Goal: Information Seeking & Learning: Learn about a topic

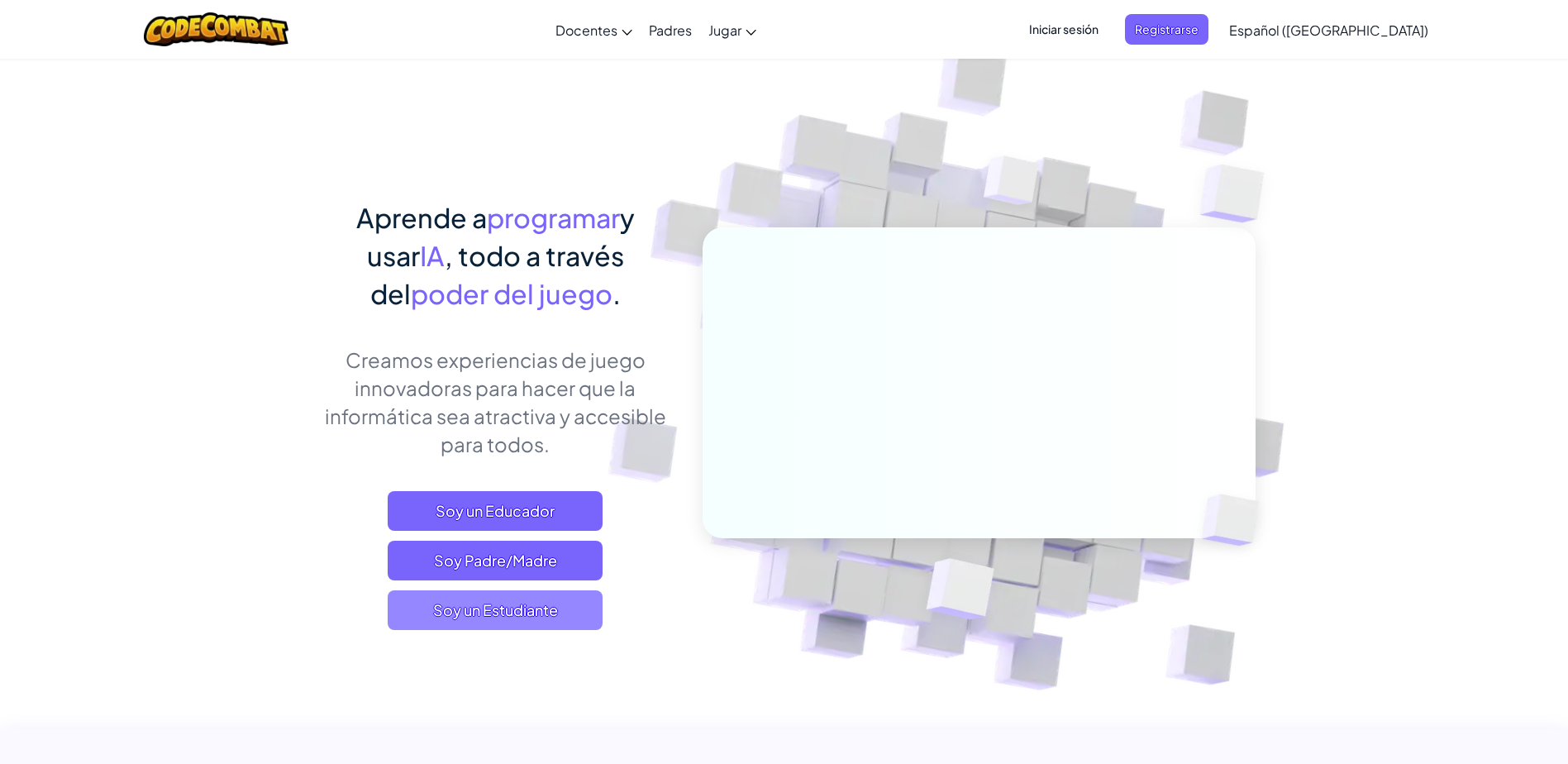
click at [523, 609] on span "Soy un Estudiante" at bounding box center [494, 610] width 215 height 40
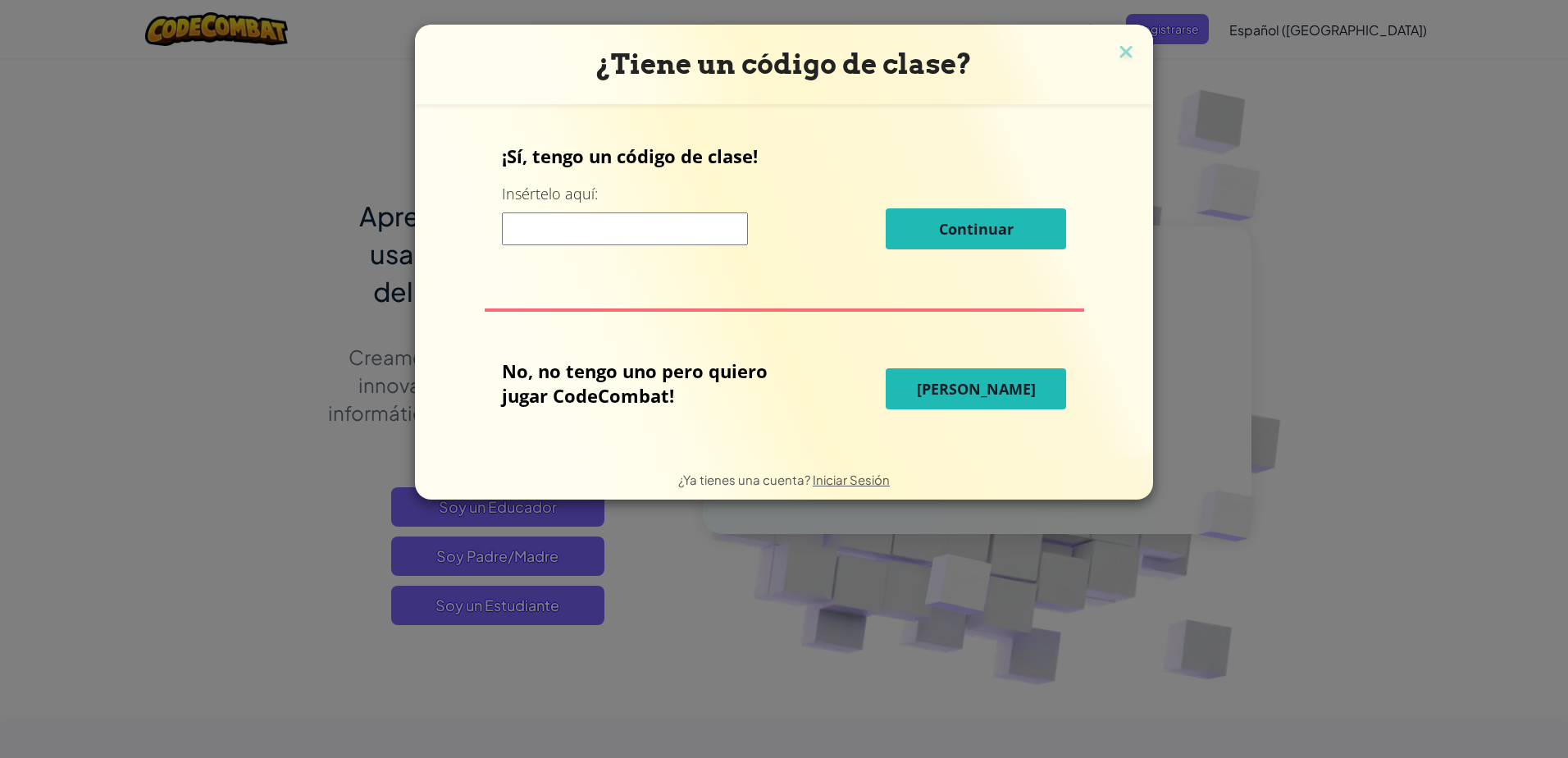
click at [913, 382] on button "[PERSON_NAME]" at bounding box center [976, 388] width 181 height 41
select select "es-419"
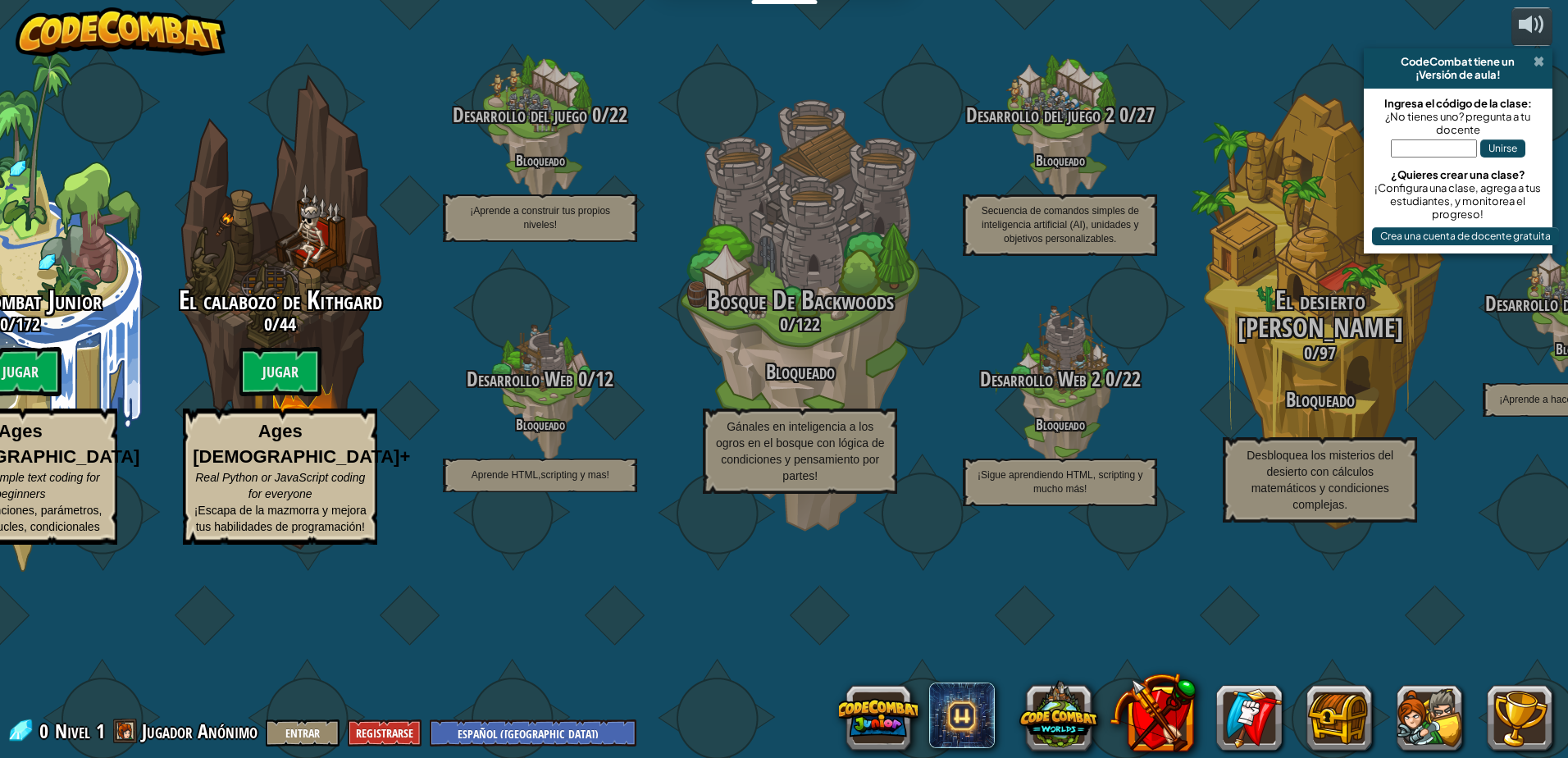
click at [1537, 66] on span at bounding box center [1538, 61] width 11 height 13
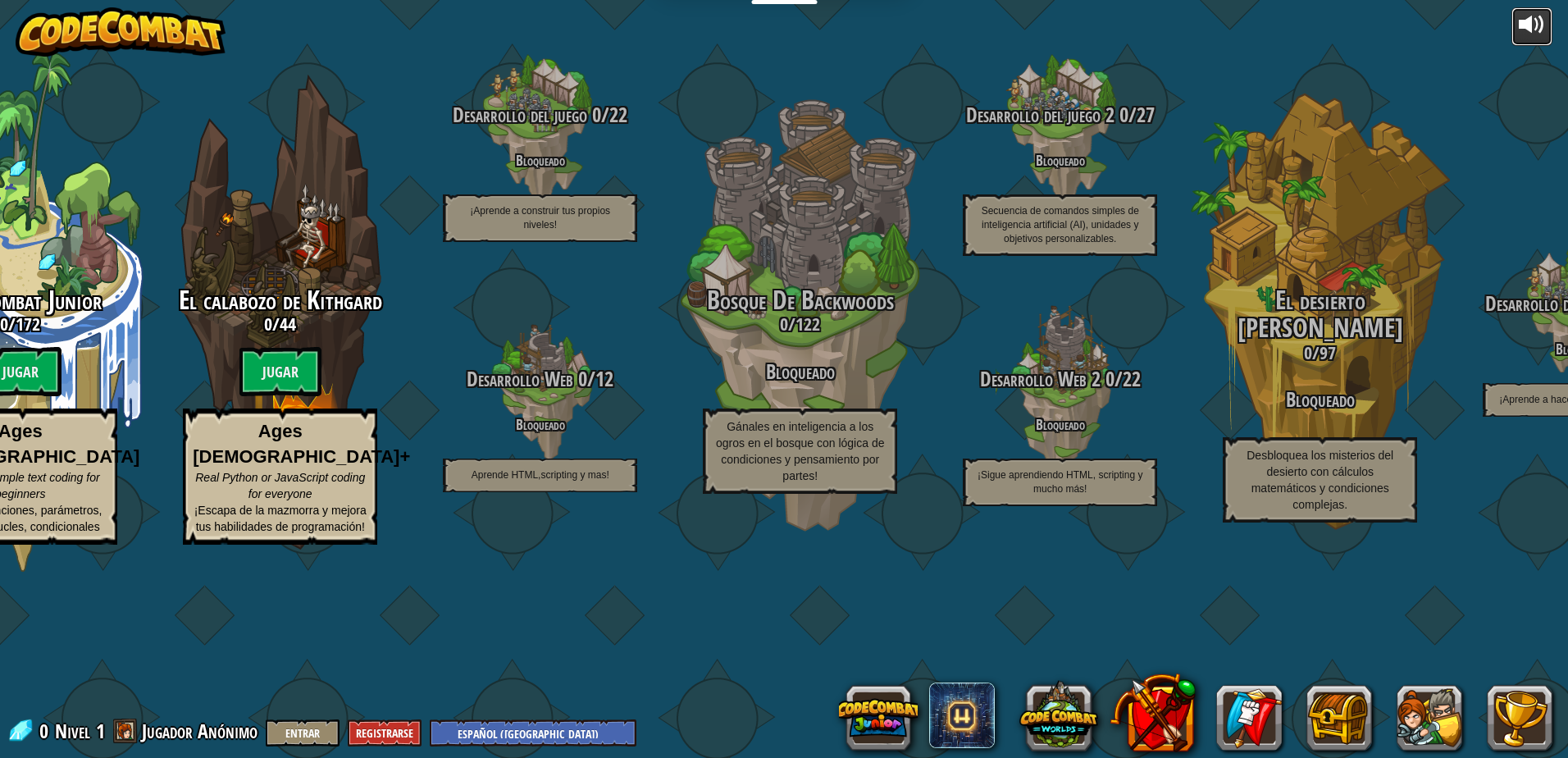
click at [1544, 29] on div at bounding box center [1532, 24] width 26 height 26
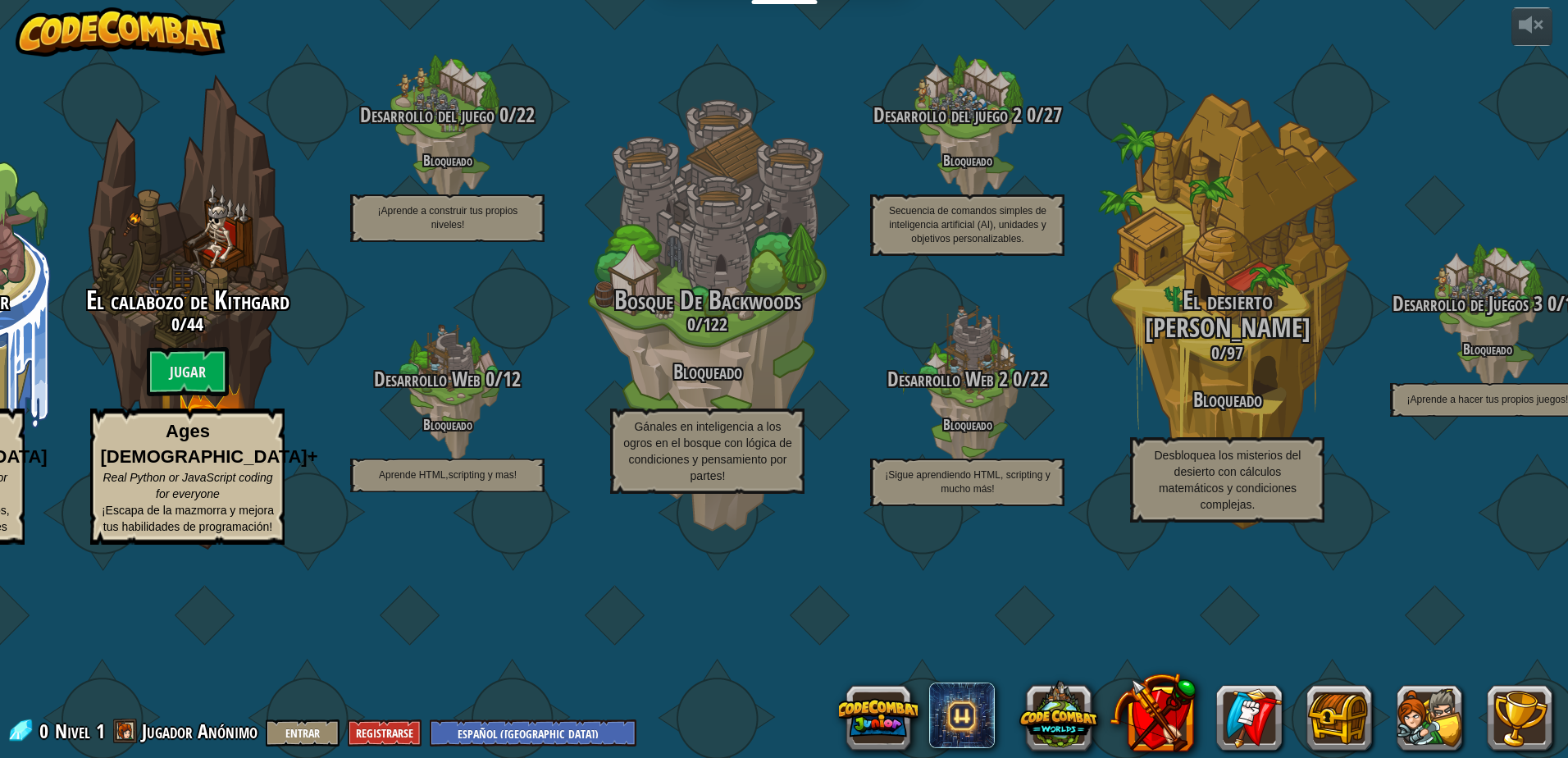
click at [702, 713] on div "CodeCombat Junior 0 / 172 Jugar Ages [DEMOGRAPHIC_DATA] Blocks or simple text c…" at bounding box center [784, 379] width 1568 height 758
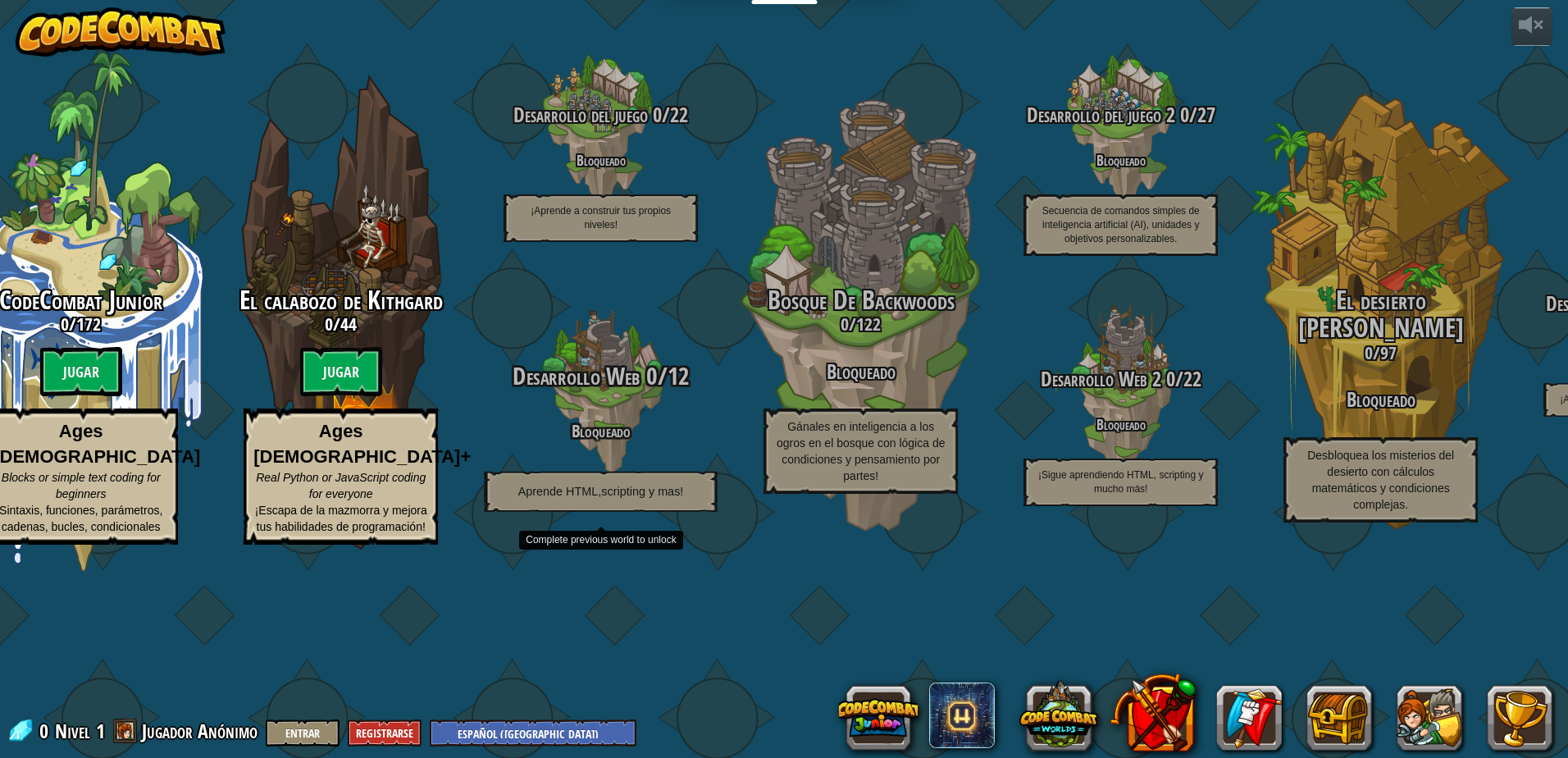
click at [602, 393] on span "Desarrollo Web" at bounding box center [577, 376] width 128 height 33
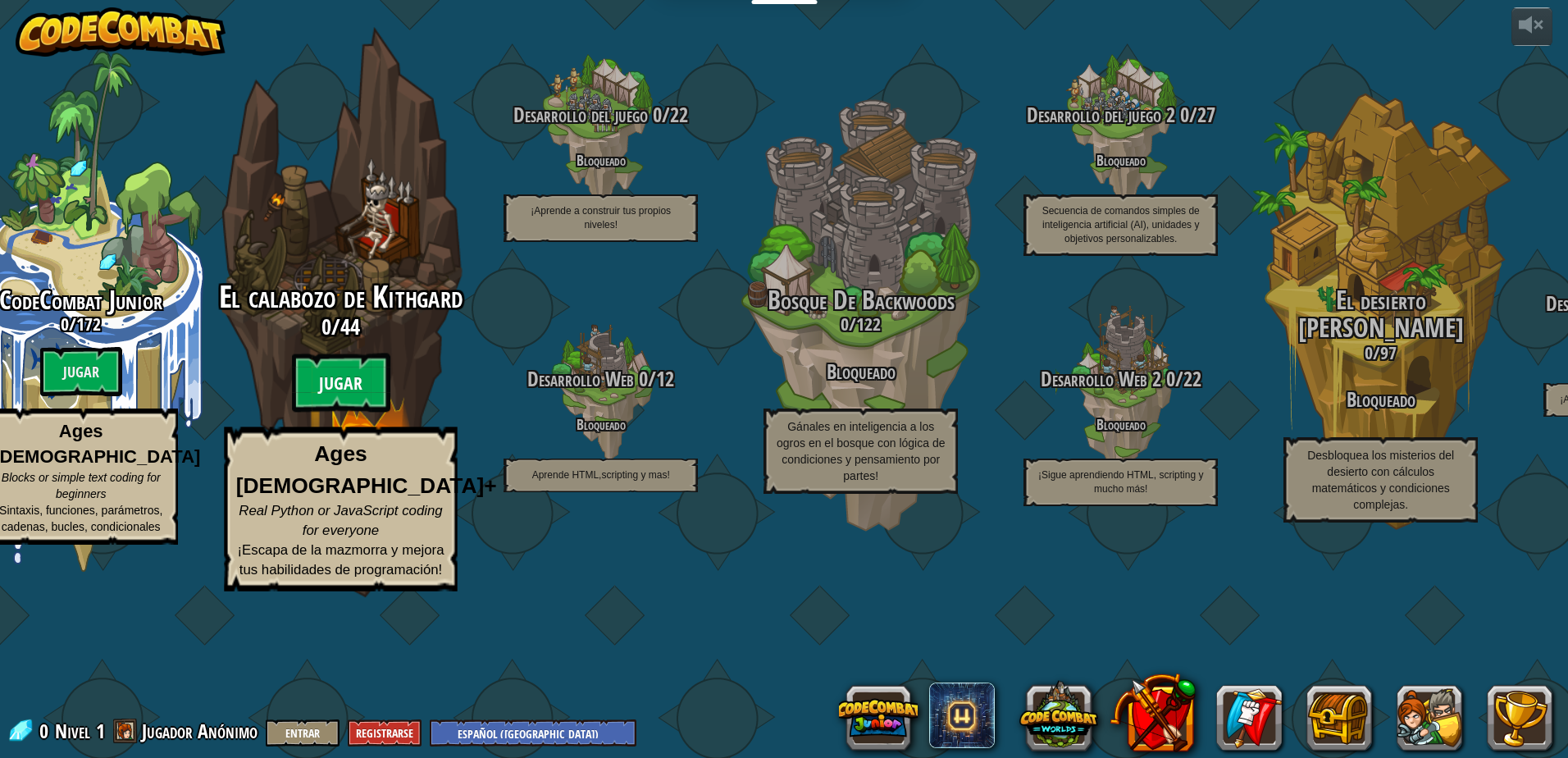
click at [354, 413] on btn "Jugar" at bounding box center [340, 383] width 98 height 59
select select "es-419"
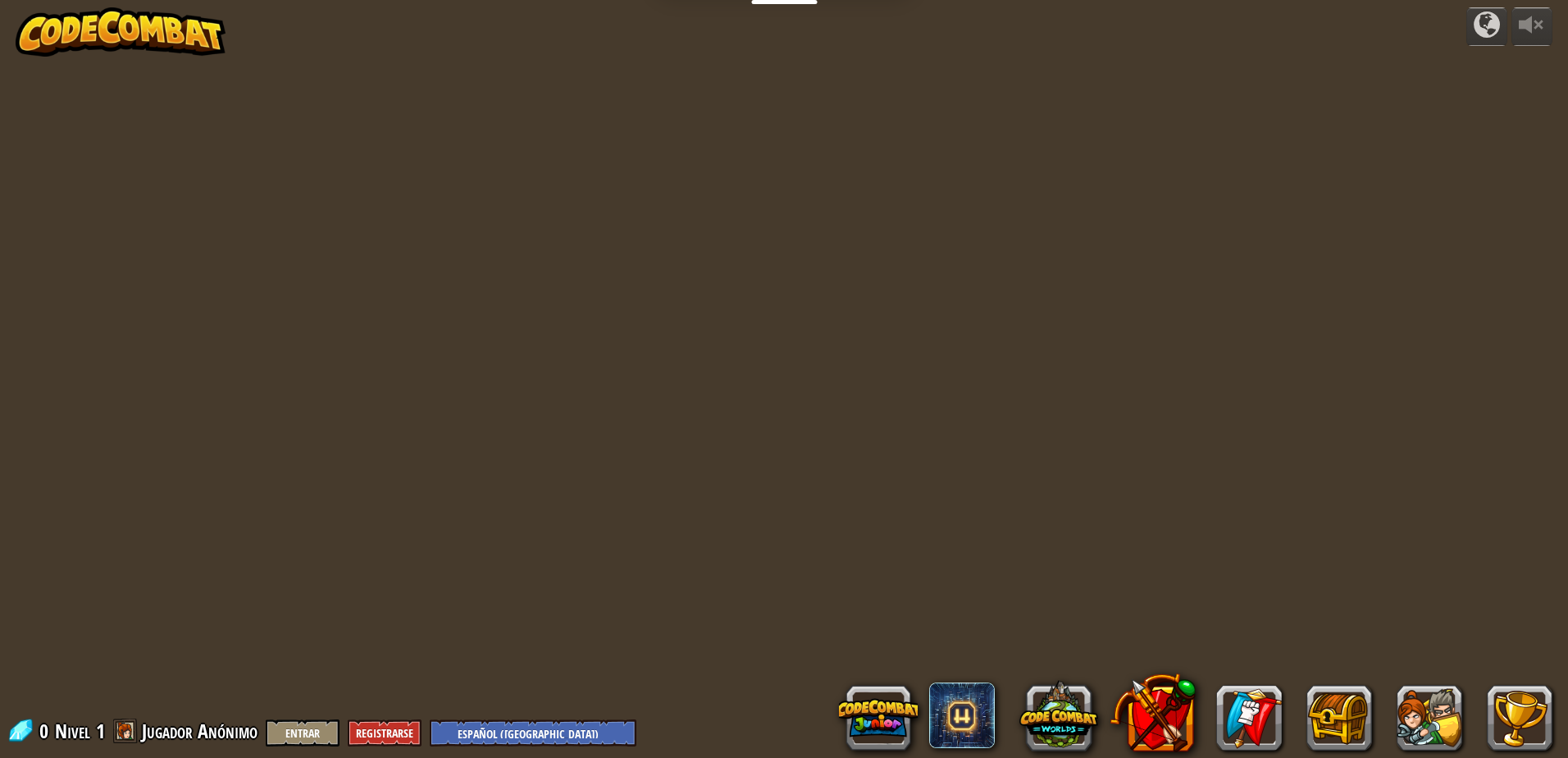
select select "es-419"
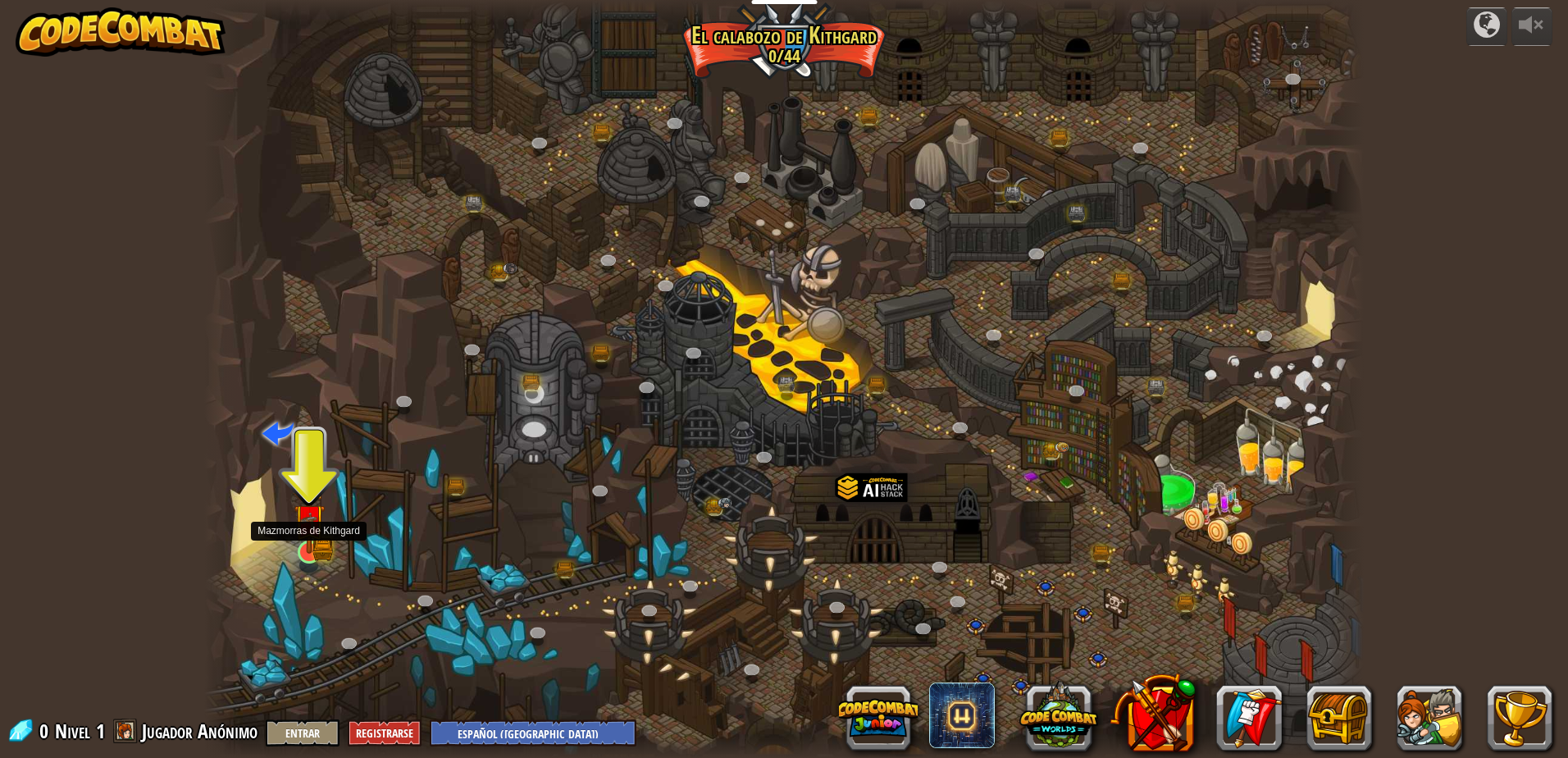
click at [297, 548] on img at bounding box center [309, 519] width 32 height 68
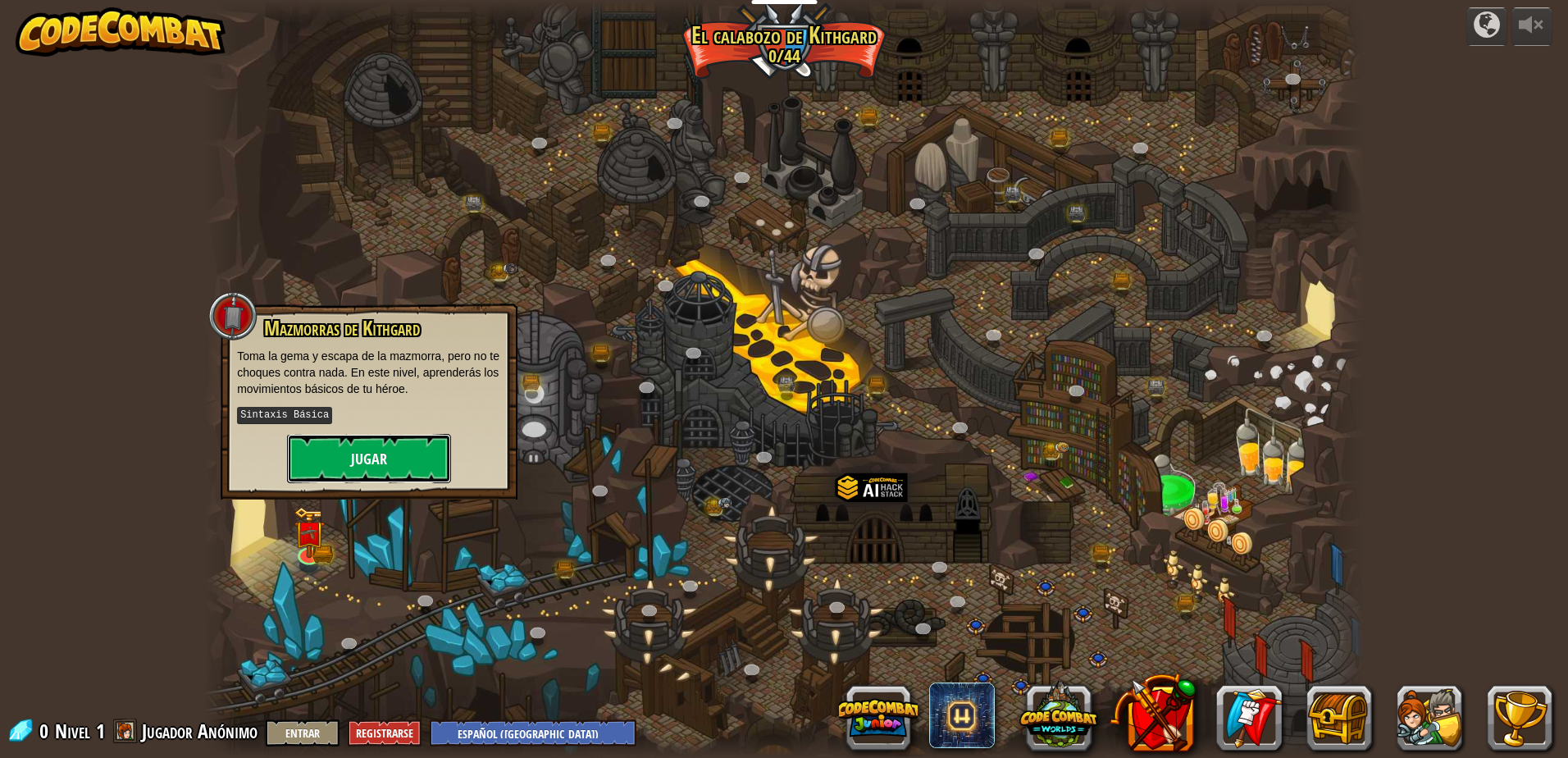
click at [354, 442] on button "Jugar" at bounding box center [369, 458] width 164 height 49
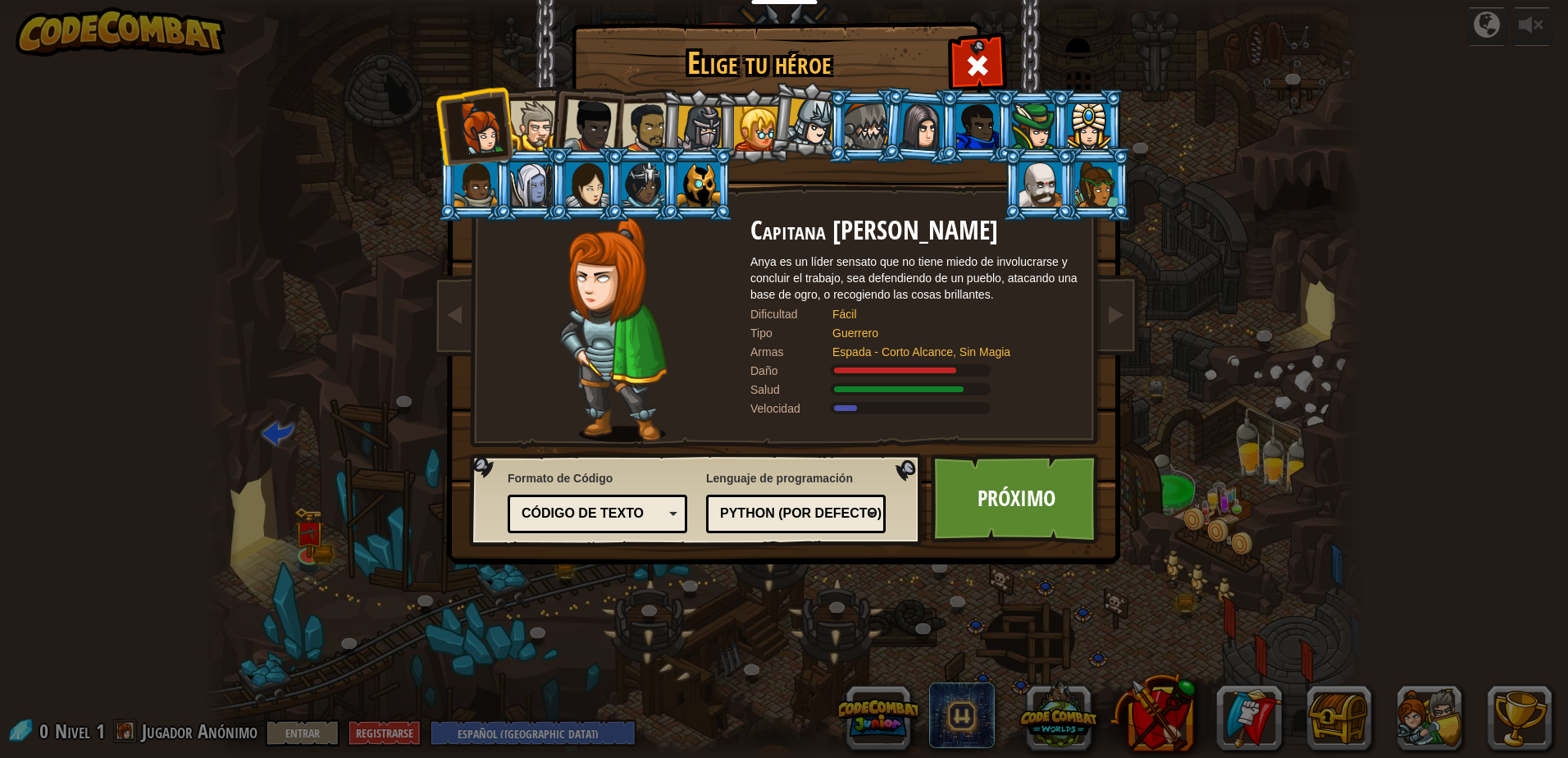
click at [747, 136] on div at bounding box center [756, 129] width 44 height 44
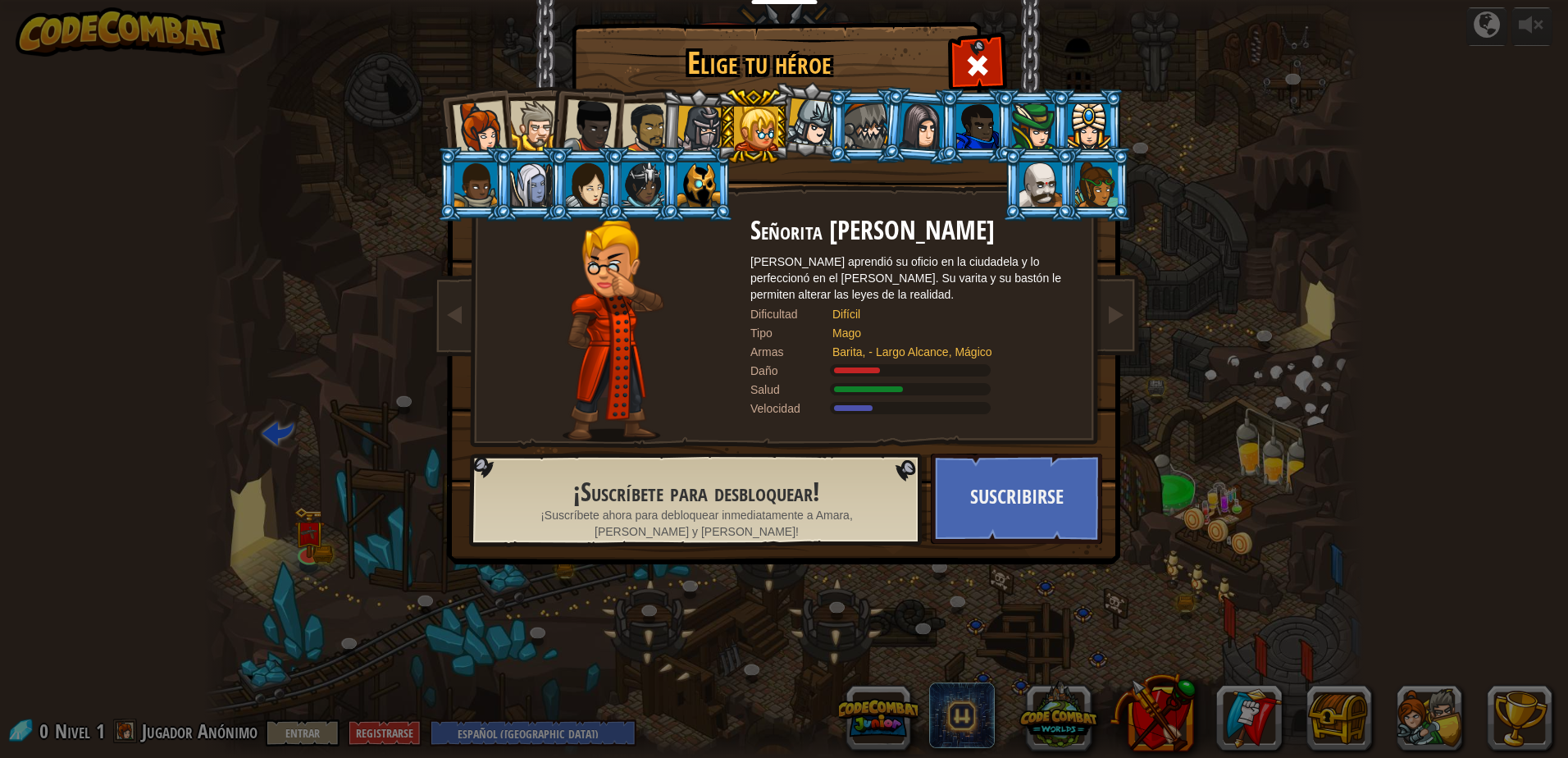
click at [699, 128] on div at bounding box center [700, 129] width 47 height 47
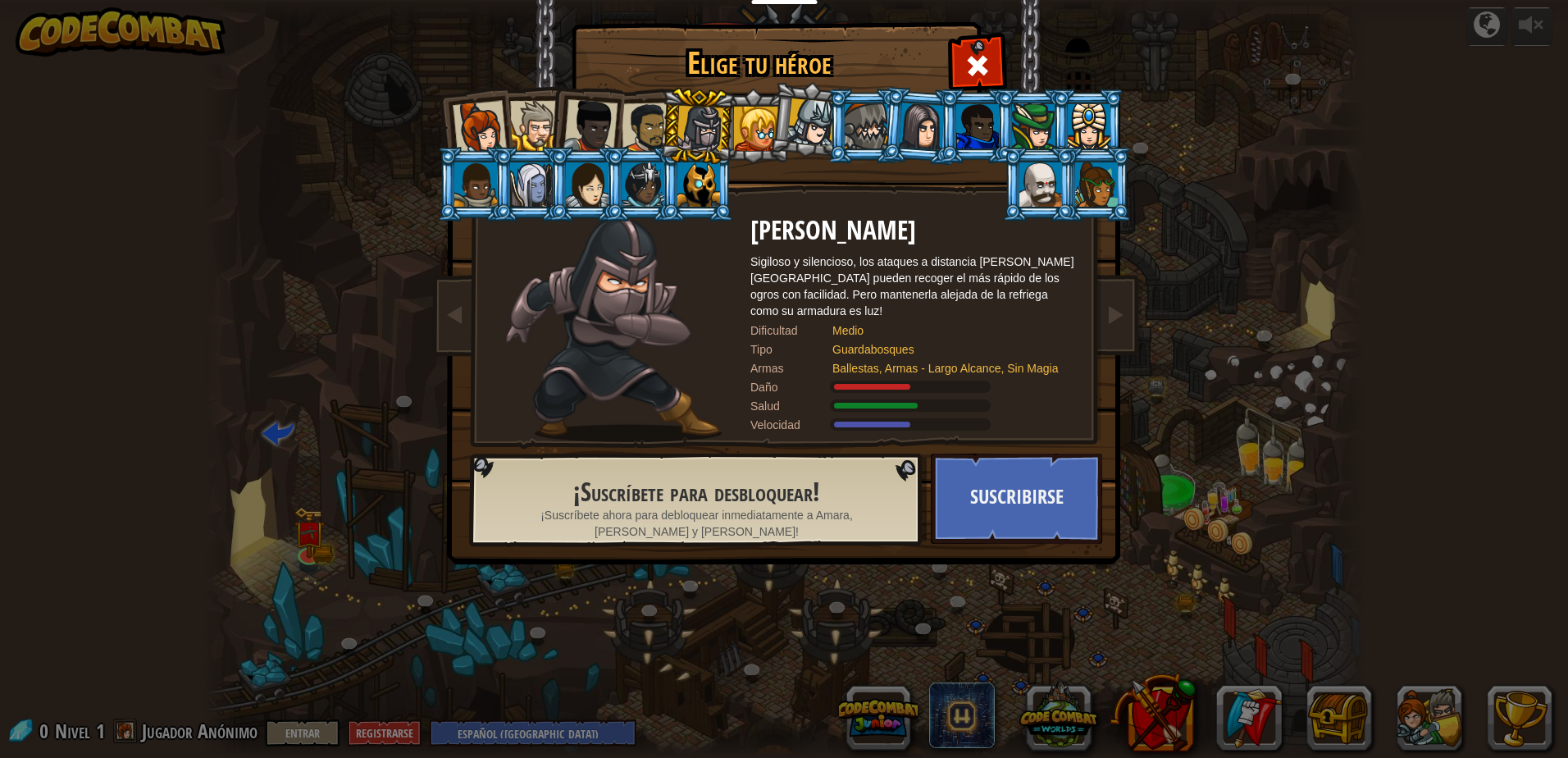
click at [699, 128] on div at bounding box center [700, 129] width 47 height 47
click at [581, 121] on div at bounding box center [590, 126] width 54 height 54
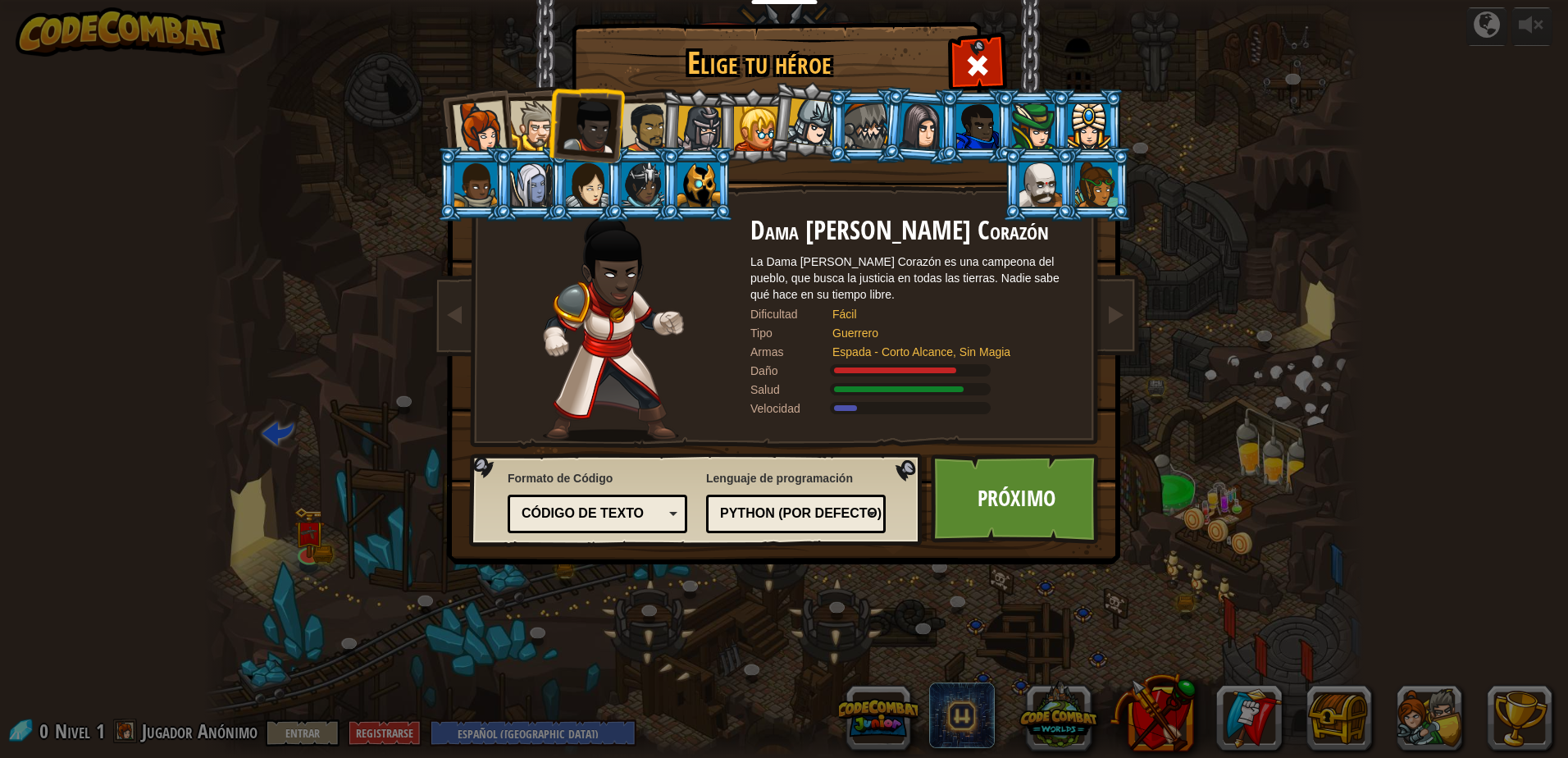
click at [518, 121] on div at bounding box center [535, 126] width 50 height 50
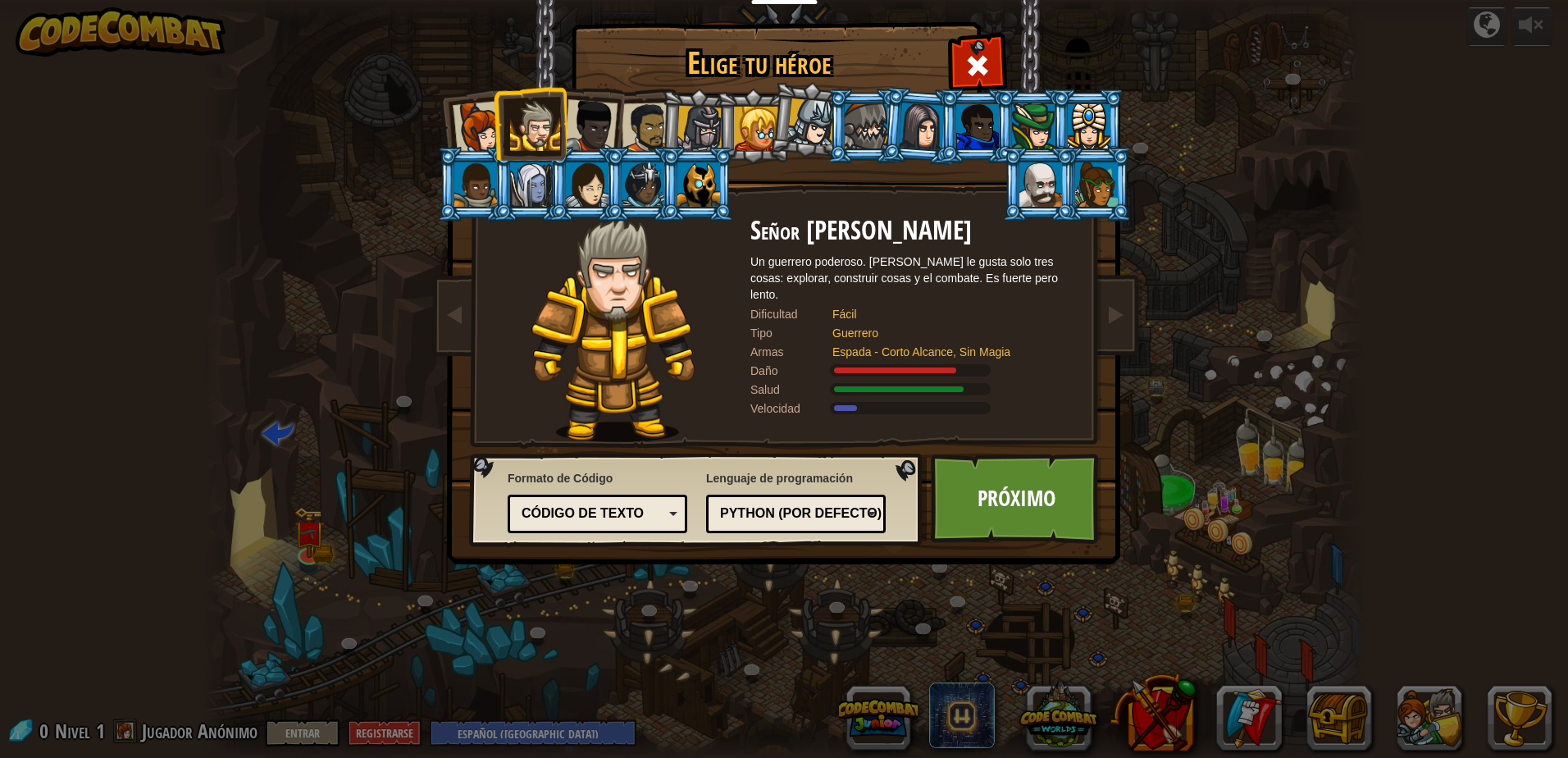
click at [469, 101] on li at bounding box center [474, 125] width 80 height 80
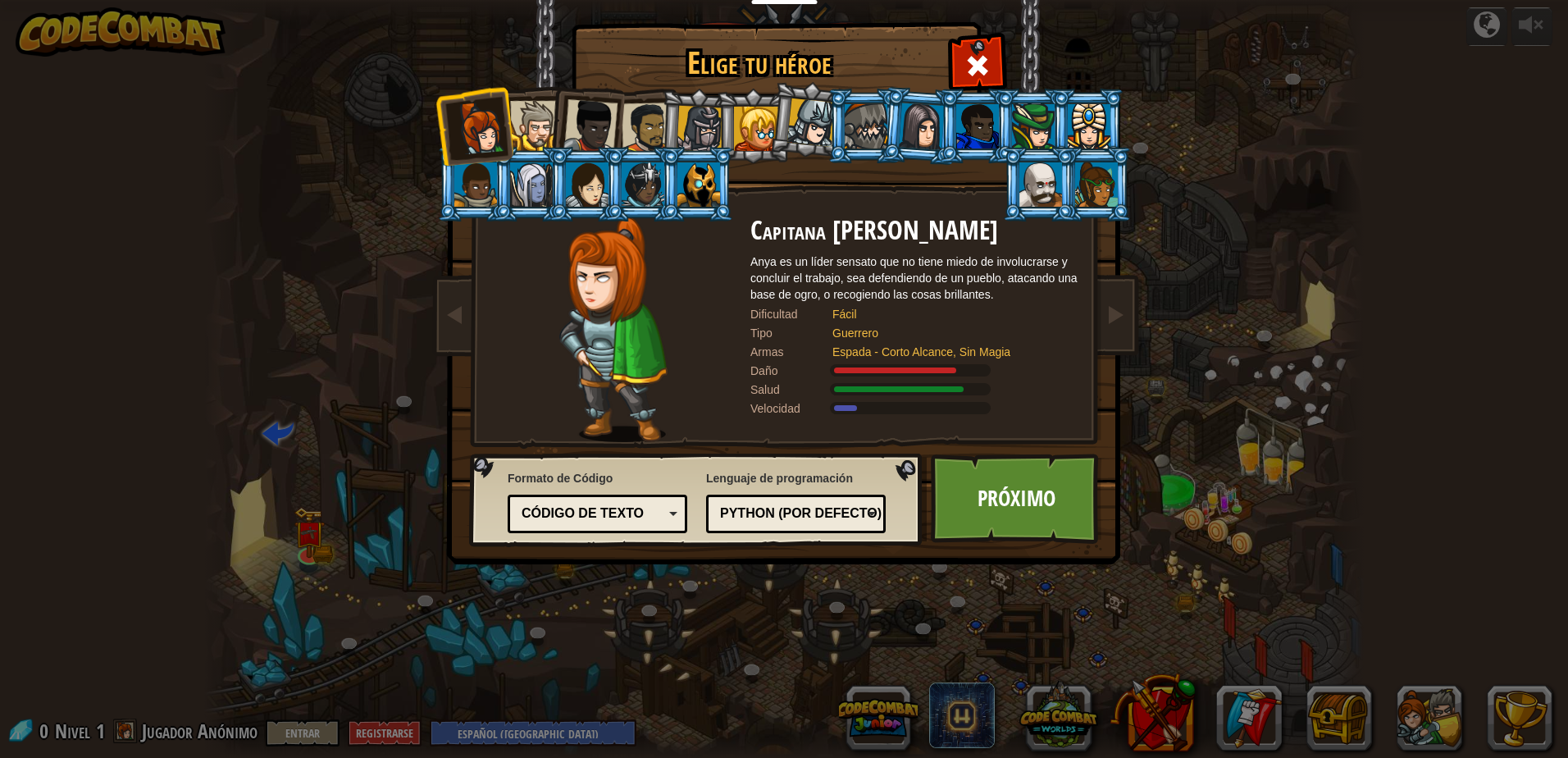
click at [605, 124] on div at bounding box center [590, 126] width 54 height 54
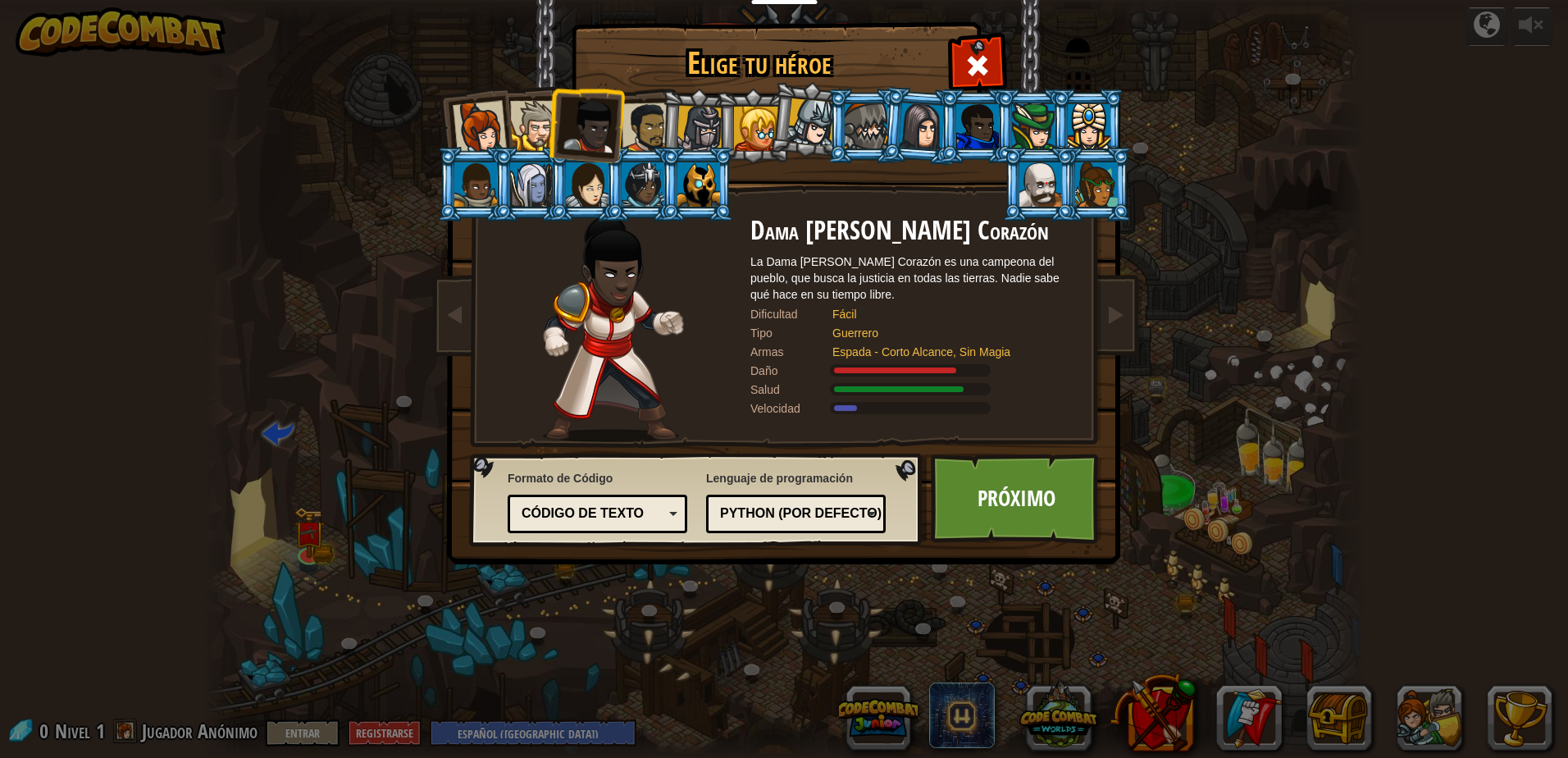
click at [545, 113] on div at bounding box center [535, 126] width 50 height 50
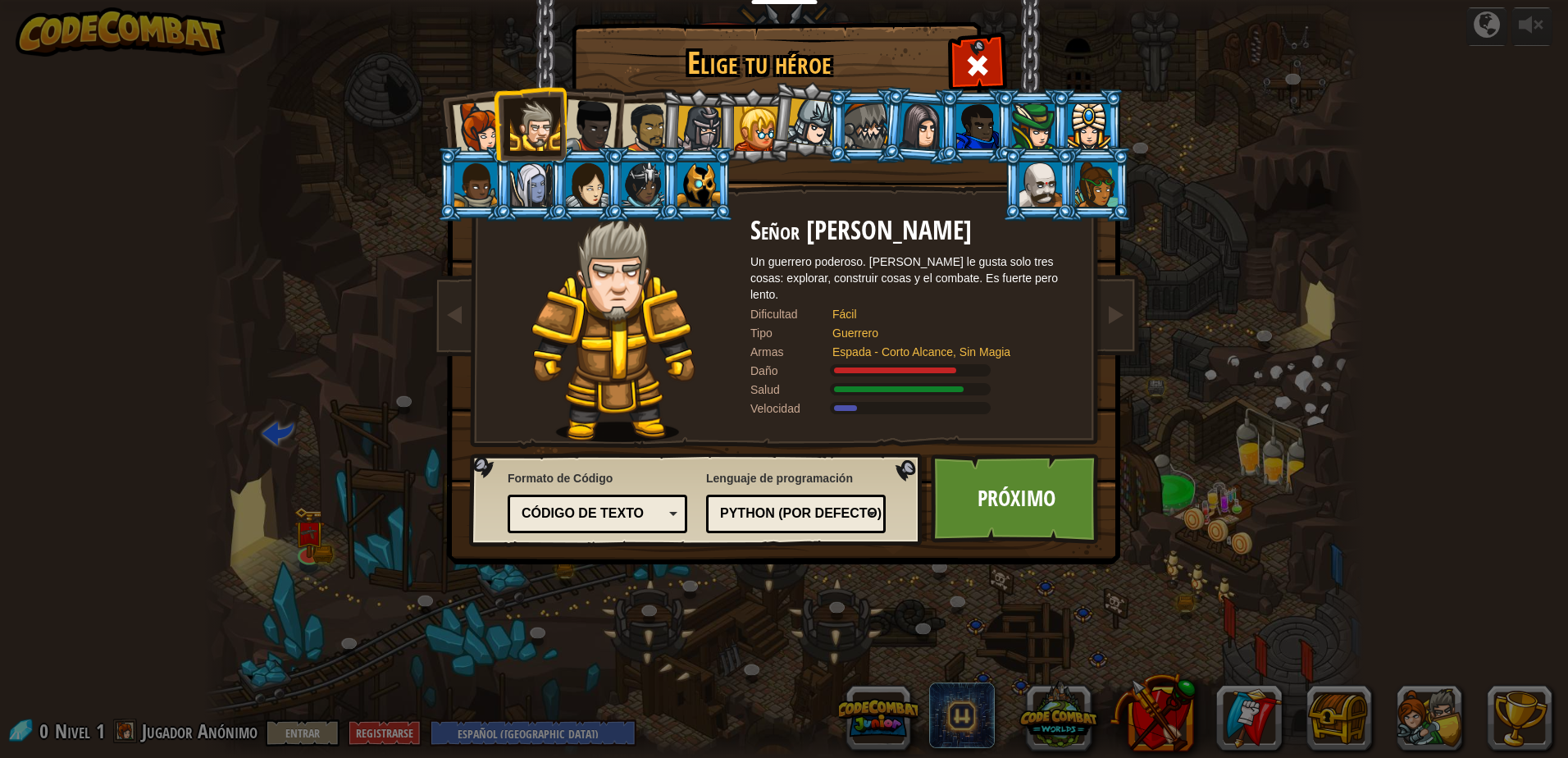
click at [648, 141] on div at bounding box center [646, 127] width 51 height 51
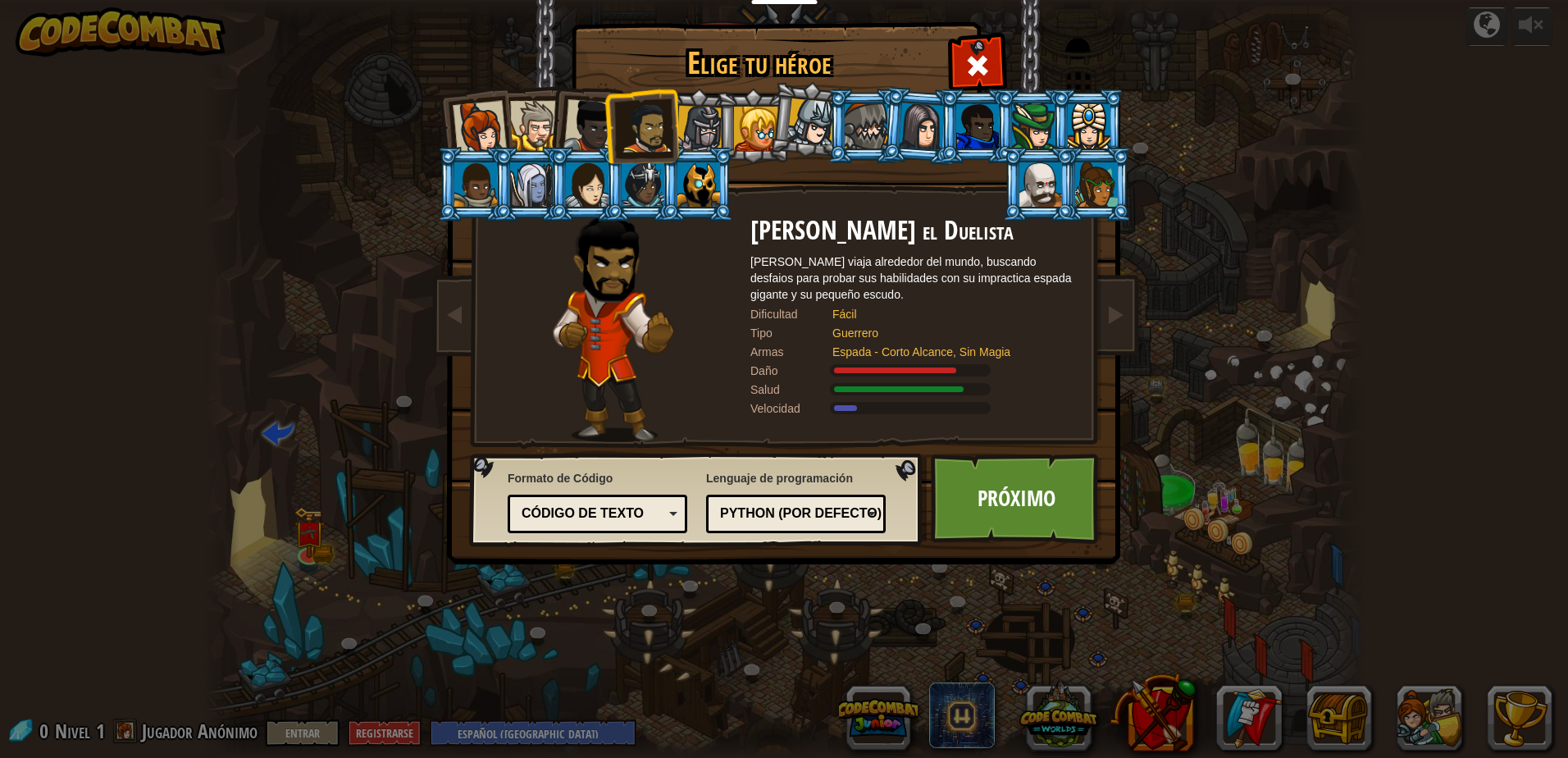
click at [573, 119] on div at bounding box center [590, 126] width 54 height 54
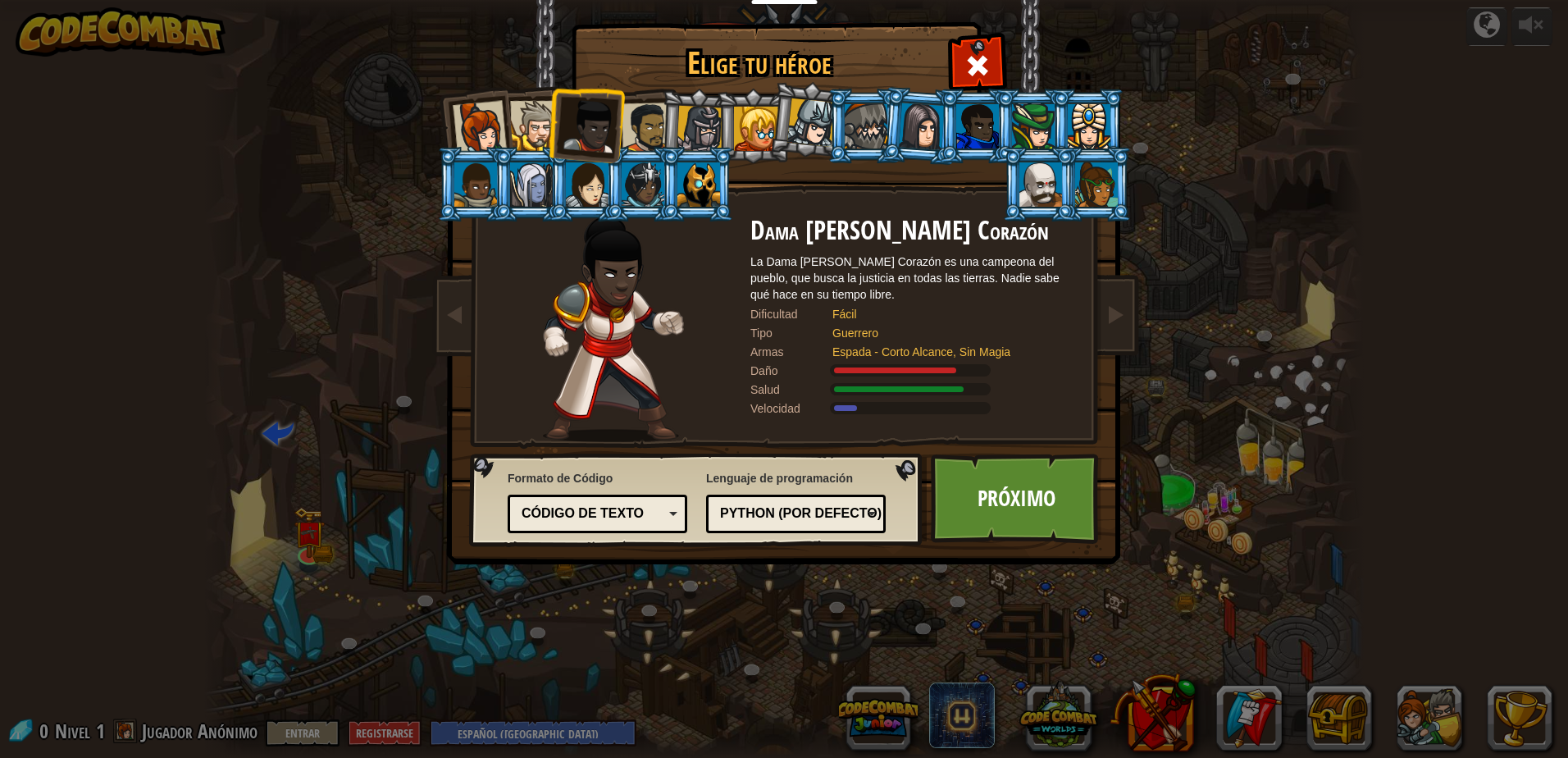
click at [446, 116] on li at bounding box center [474, 125] width 80 height 80
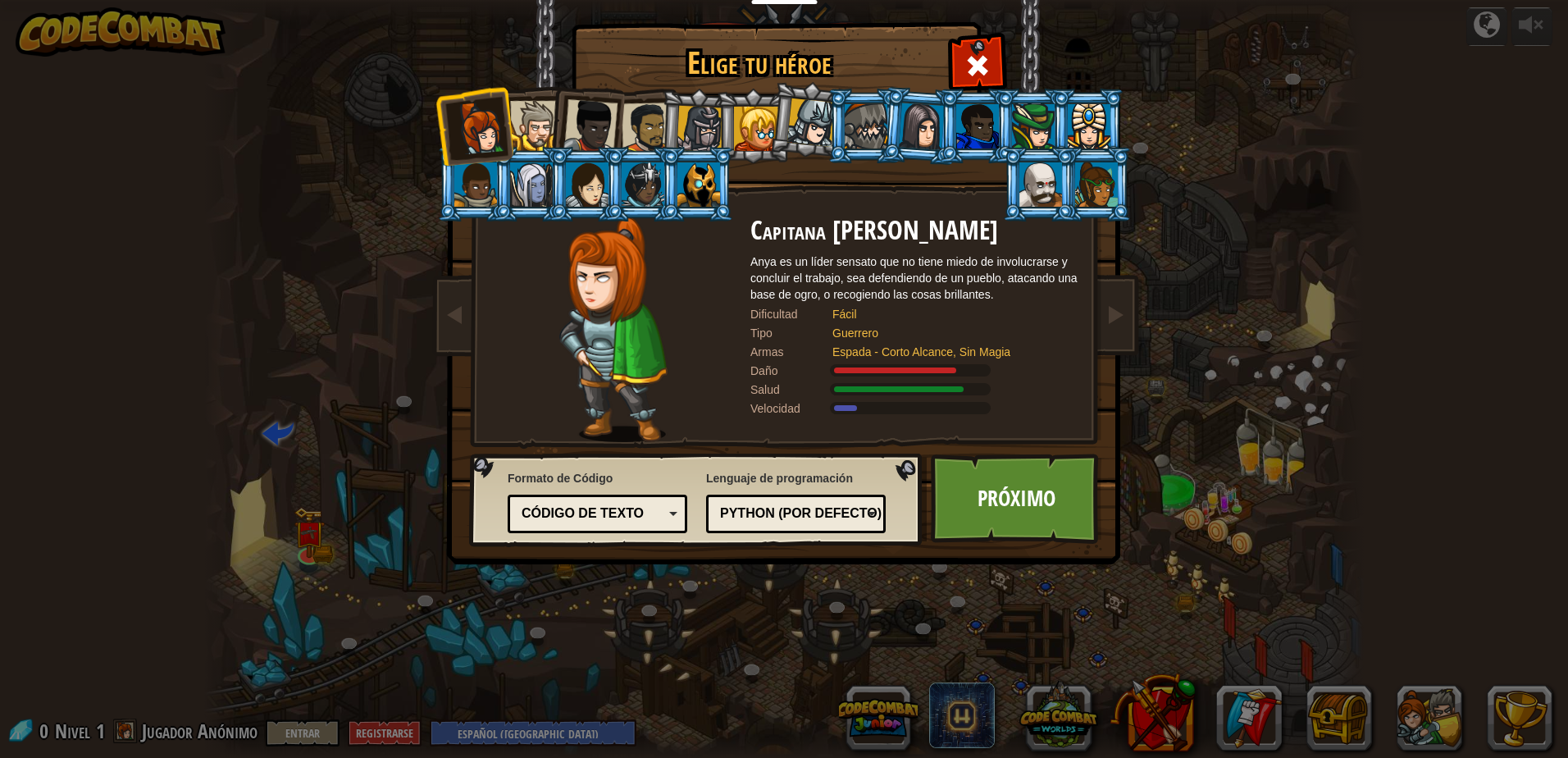
click at [520, 127] on div at bounding box center [535, 126] width 50 height 50
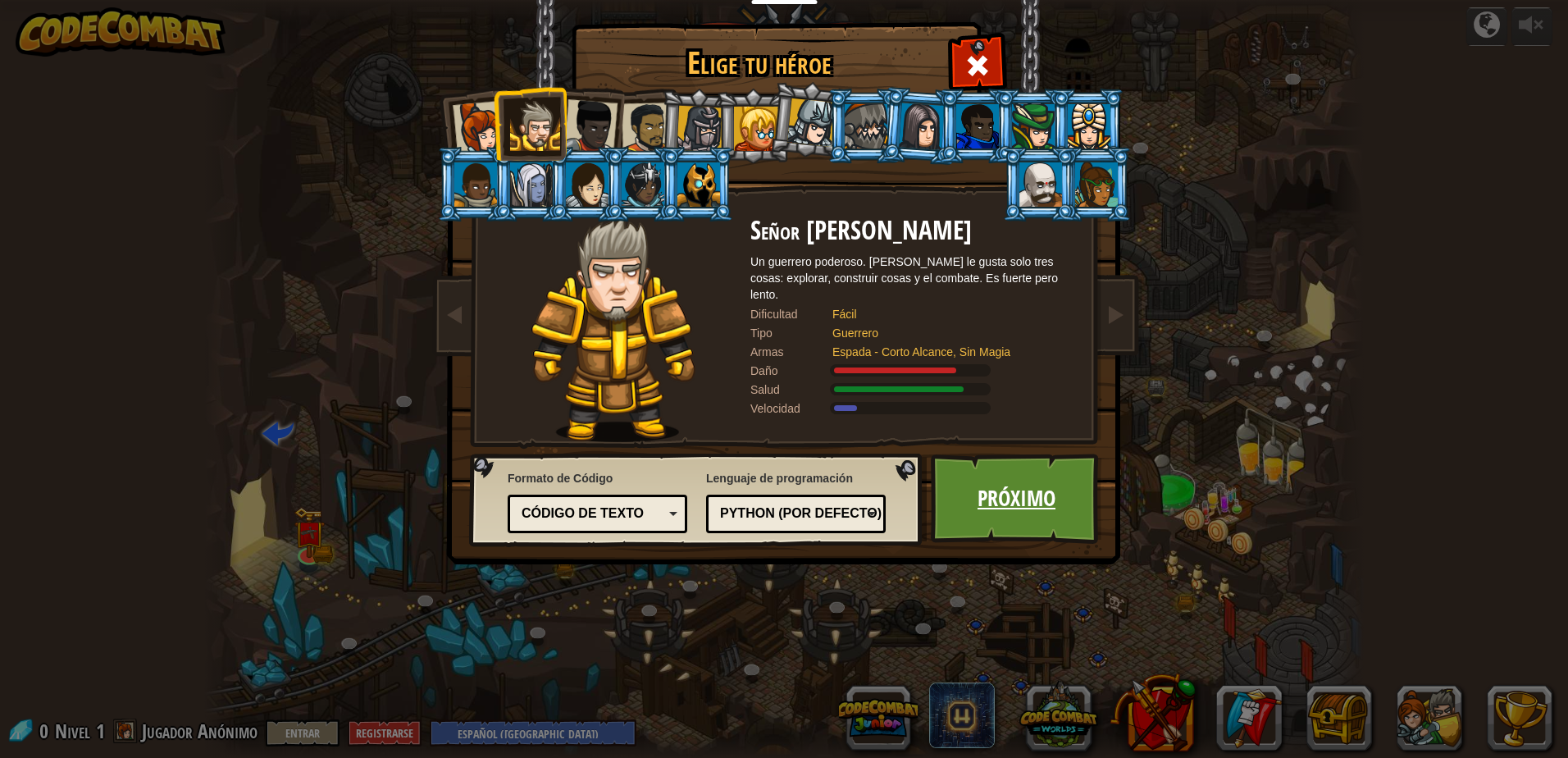
click at [1031, 497] on link "Próximo" at bounding box center [1016, 498] width 171 height 90
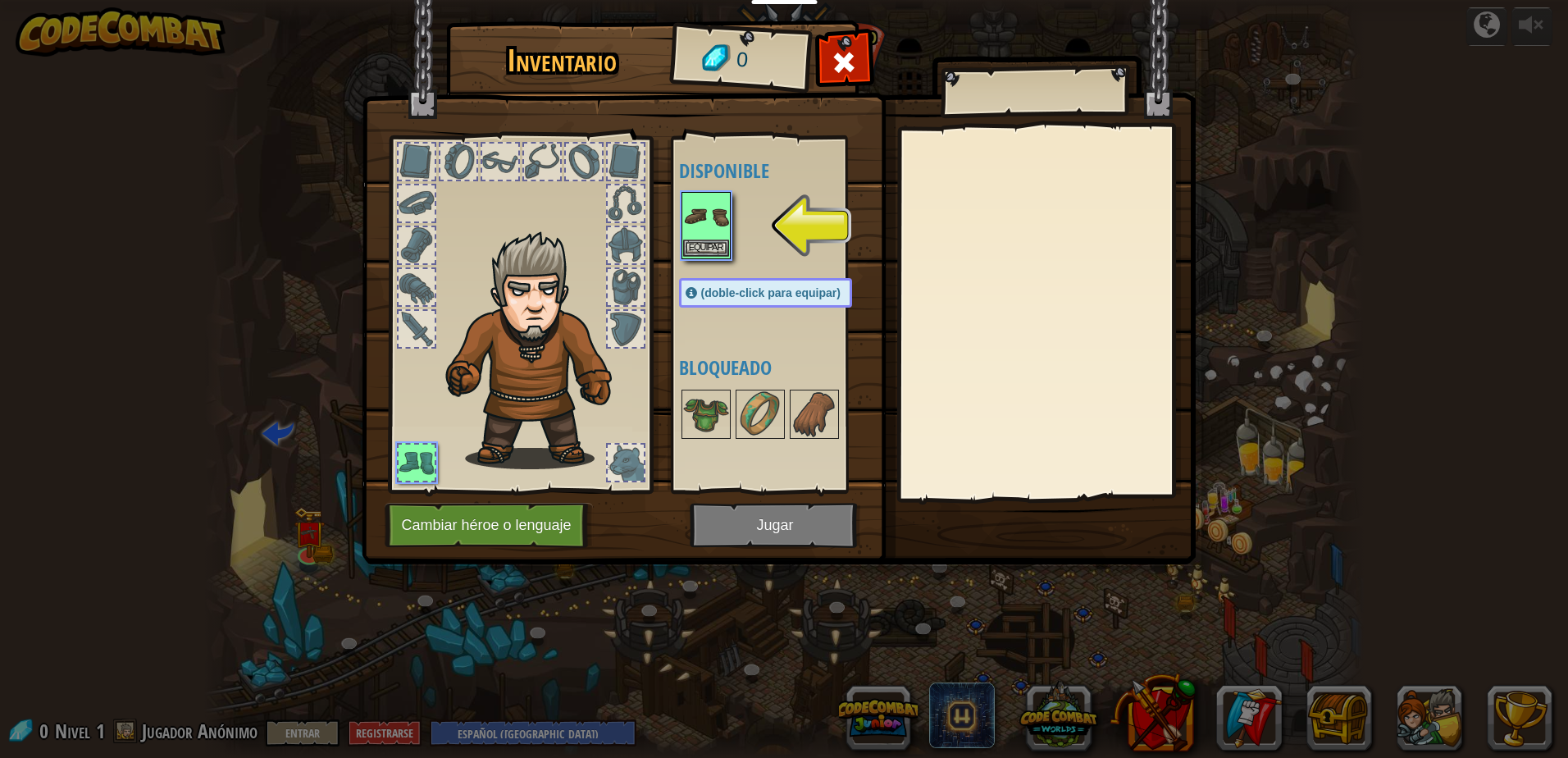
click at [708, 234] on img at bounding box center [707, 216] width 46 height 46
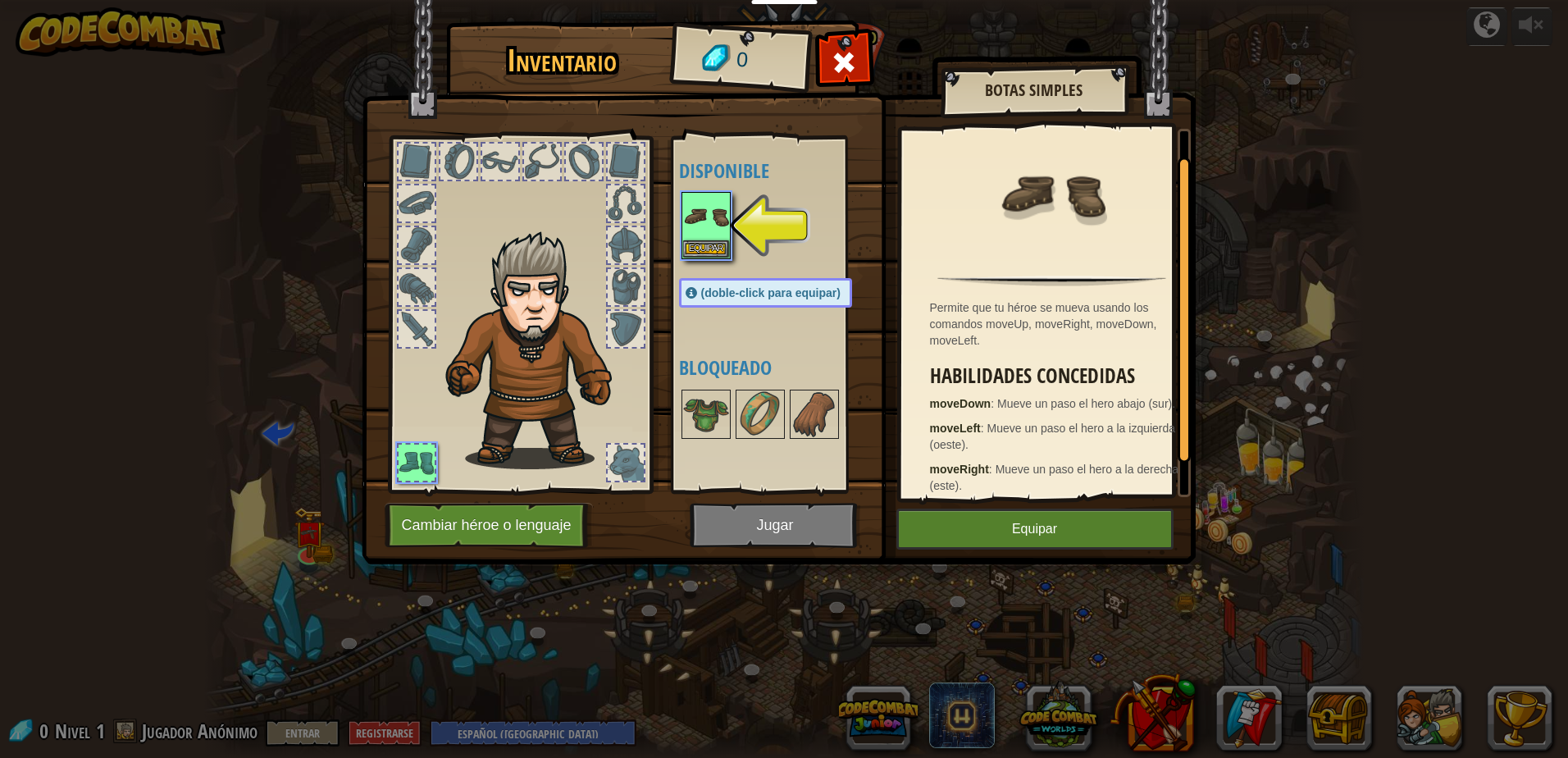
scroll to position [71, 0]
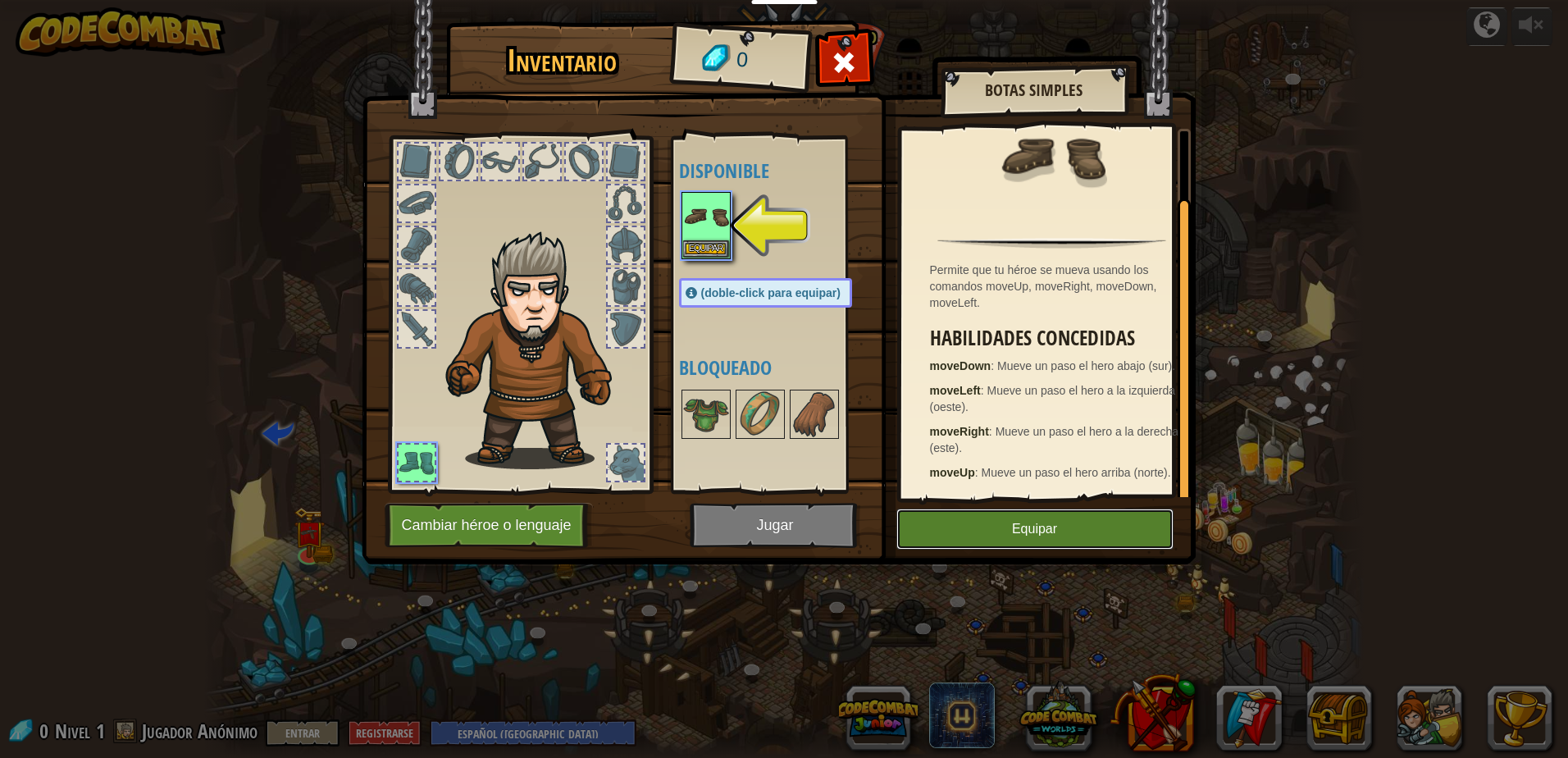
click at [1008, 529] on button "Equipar" at bounding box center [1035, 529] width 277 height 41
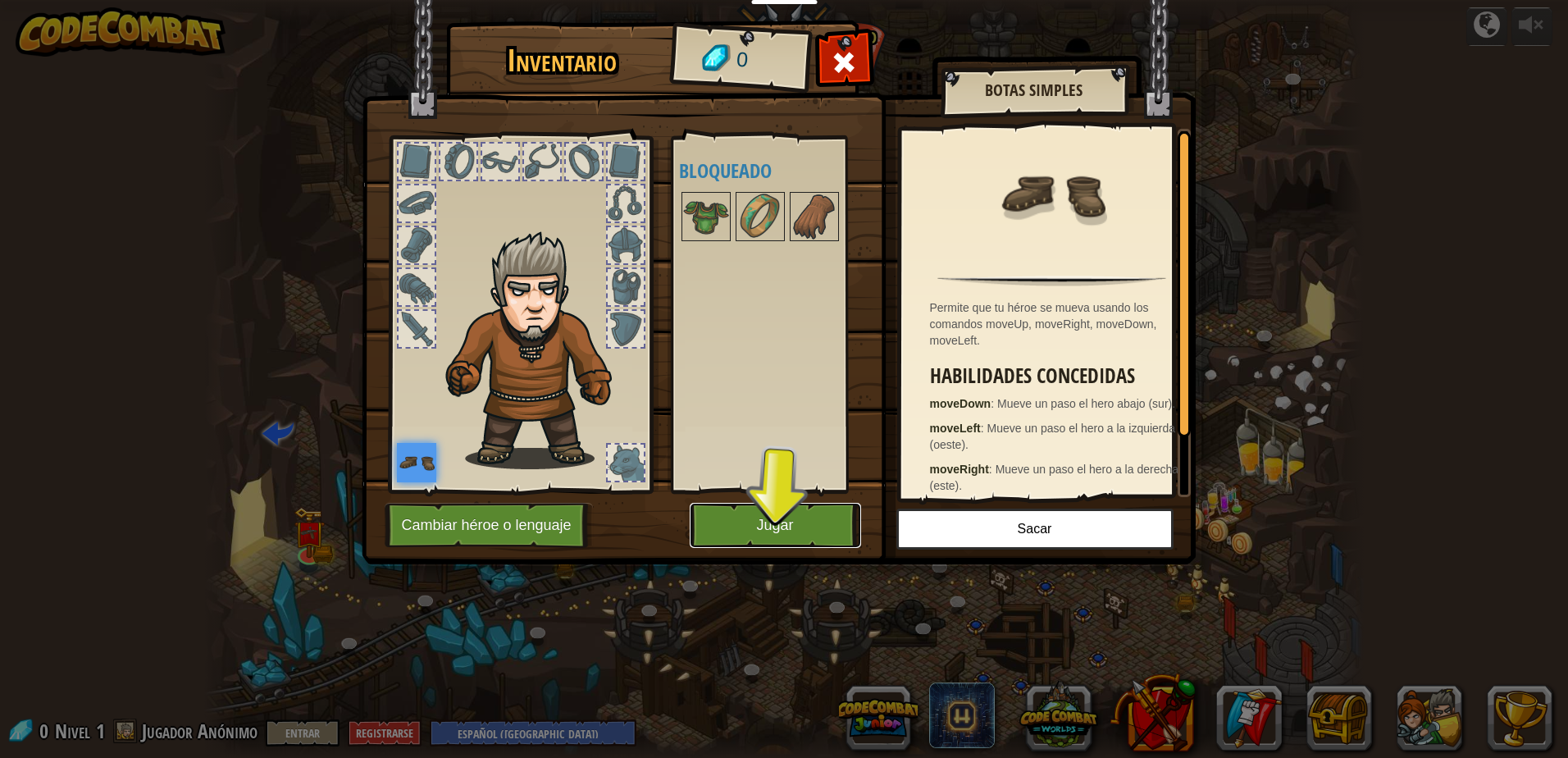
click at [788, 516] on button "Jugar" at bounding box center [774, 525] width 171 height 45
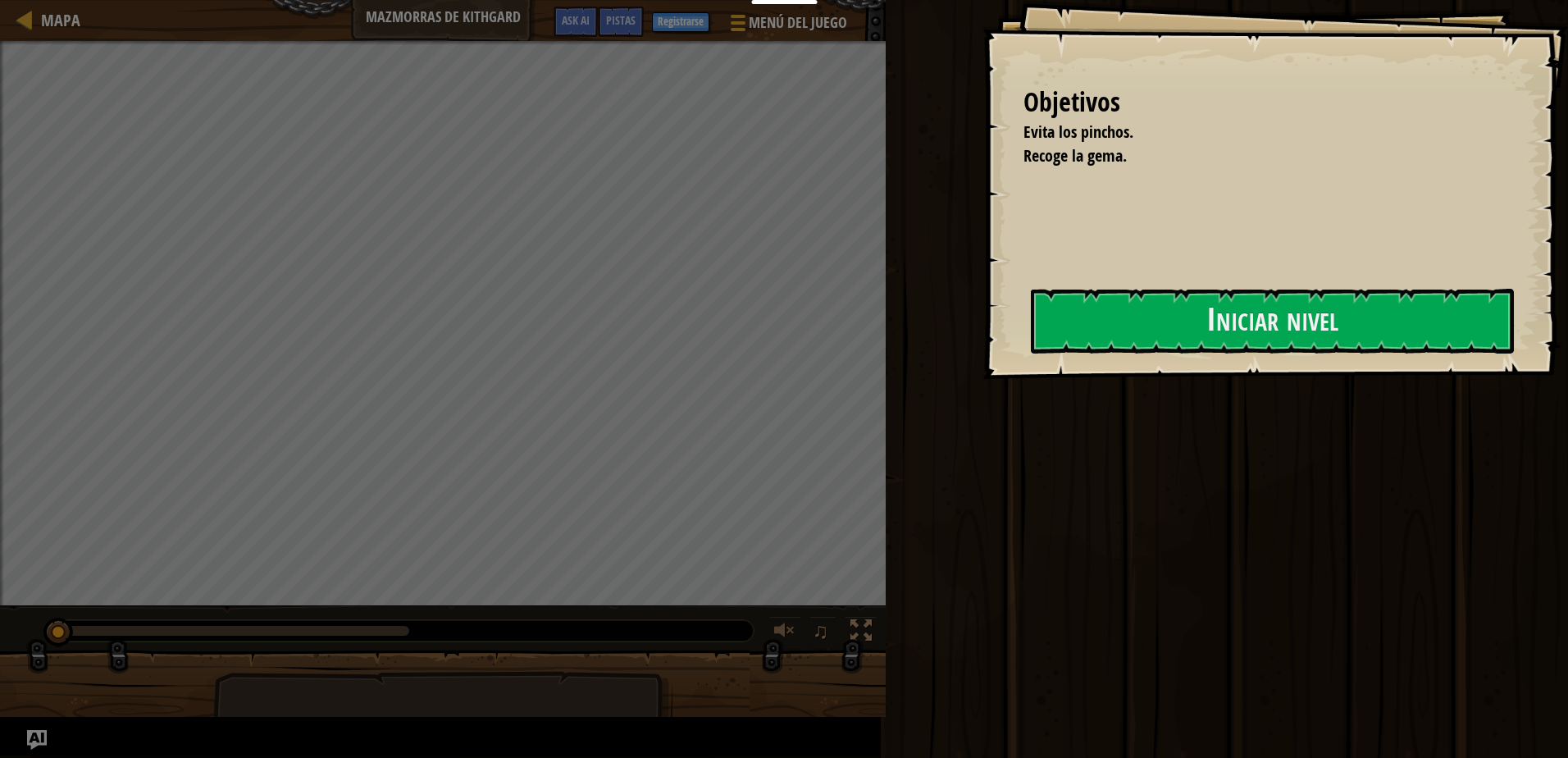
click at [1031, 407] on div at bounding box center [1272, 388] width 483 height 37
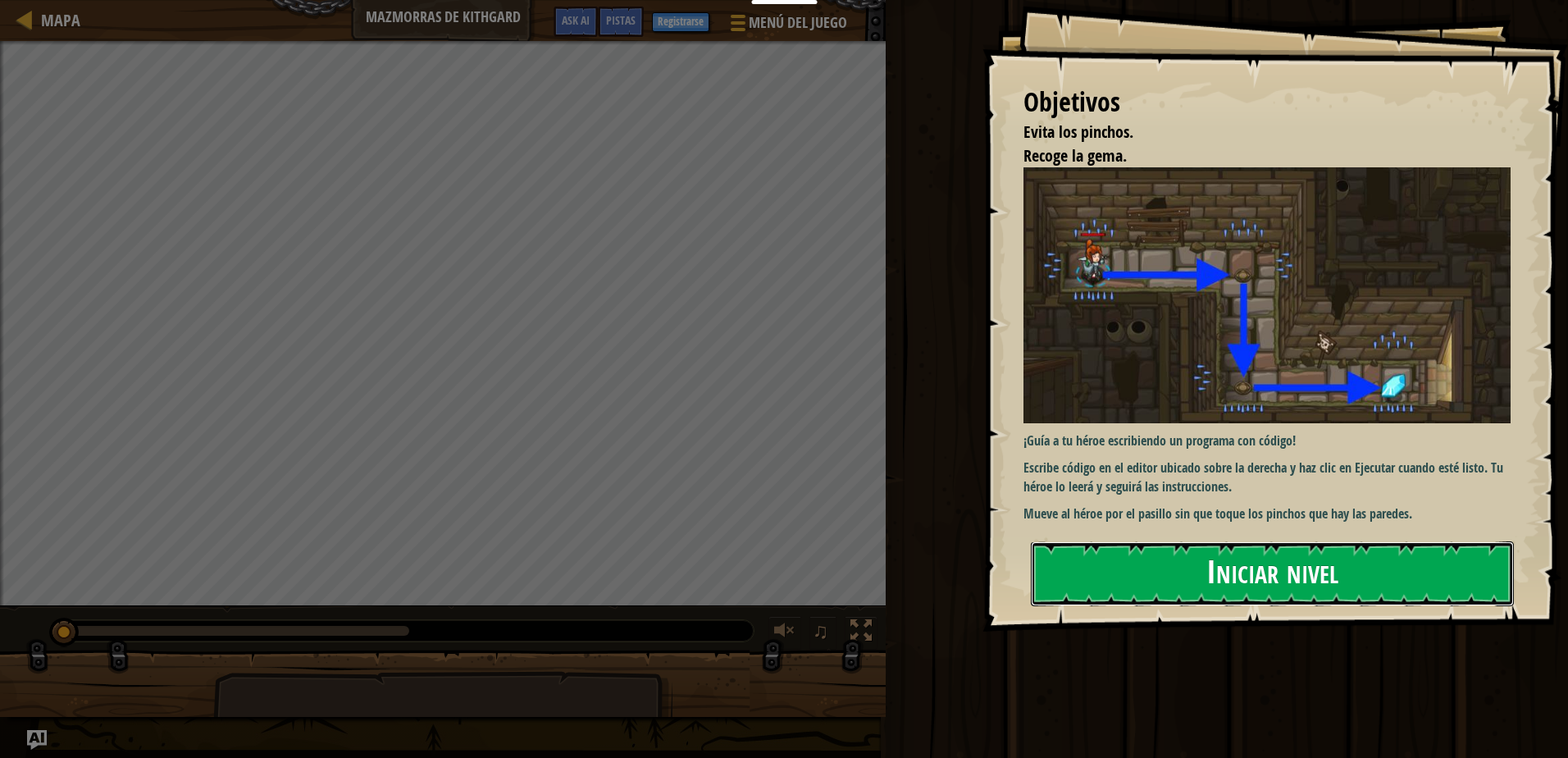
click at [1218, 569] on button "Iniciar nivel" at bounding box center [1272, 574] width 483 height 65
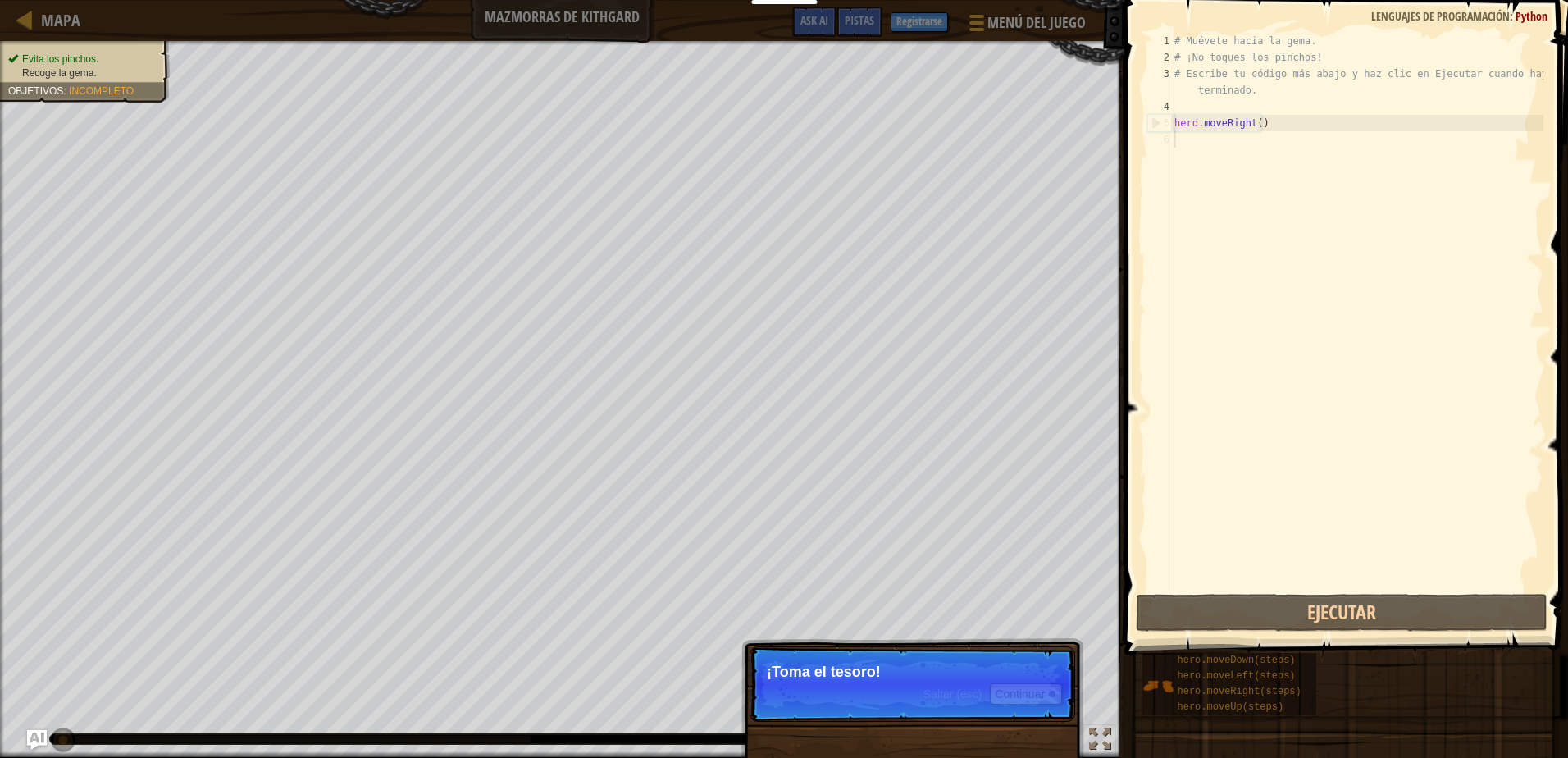
click at [886, 686] on p "Saltar (esc) Continuar ¡Toma el tesoro!" at bounding box center [912, 683] width 326 height 76
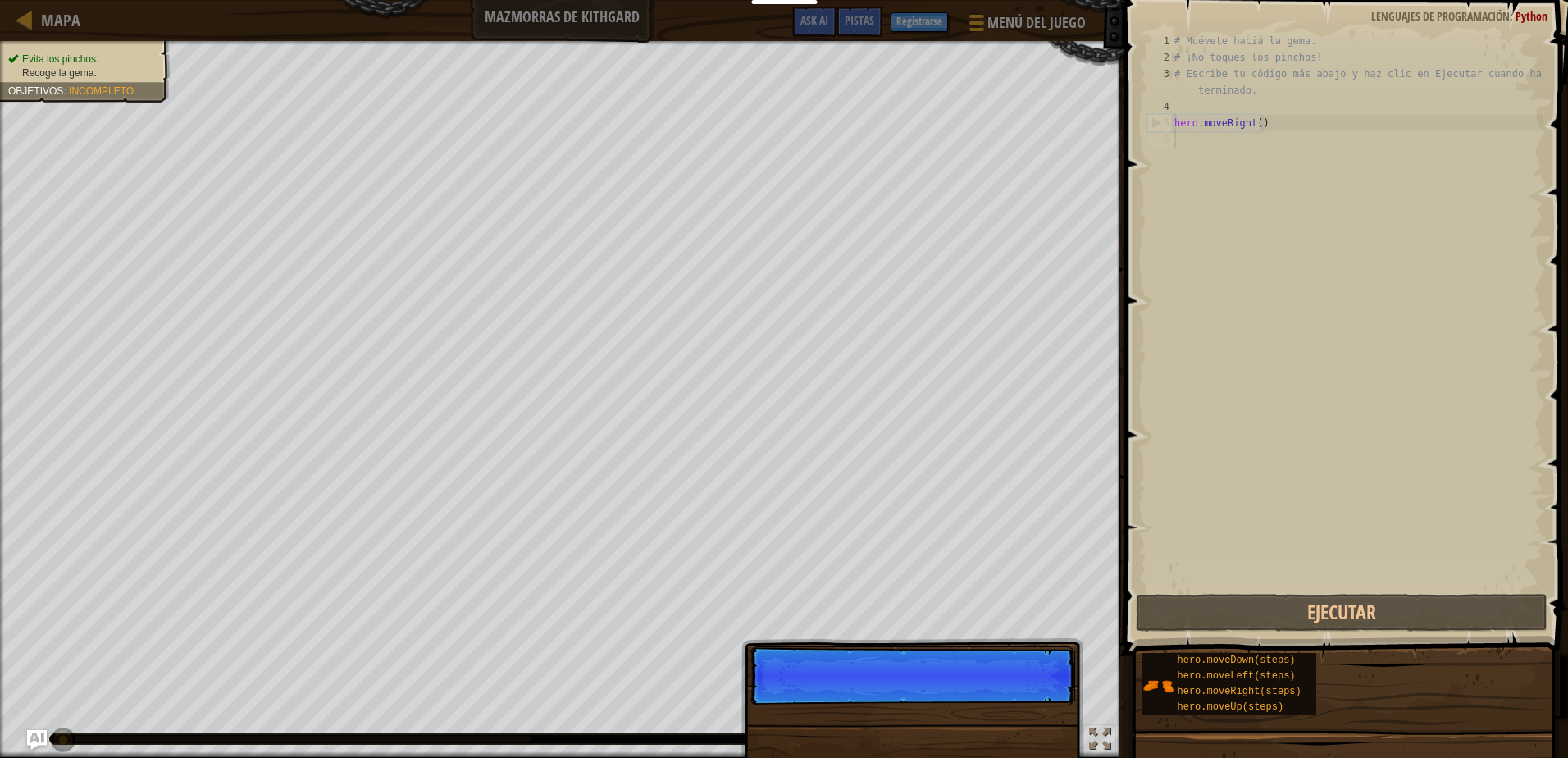
scroll to position [8, 0]
click at [994, 697] on p "Saltar (esc) Continuar" at bounding box center [912, 676] width 326 height 59
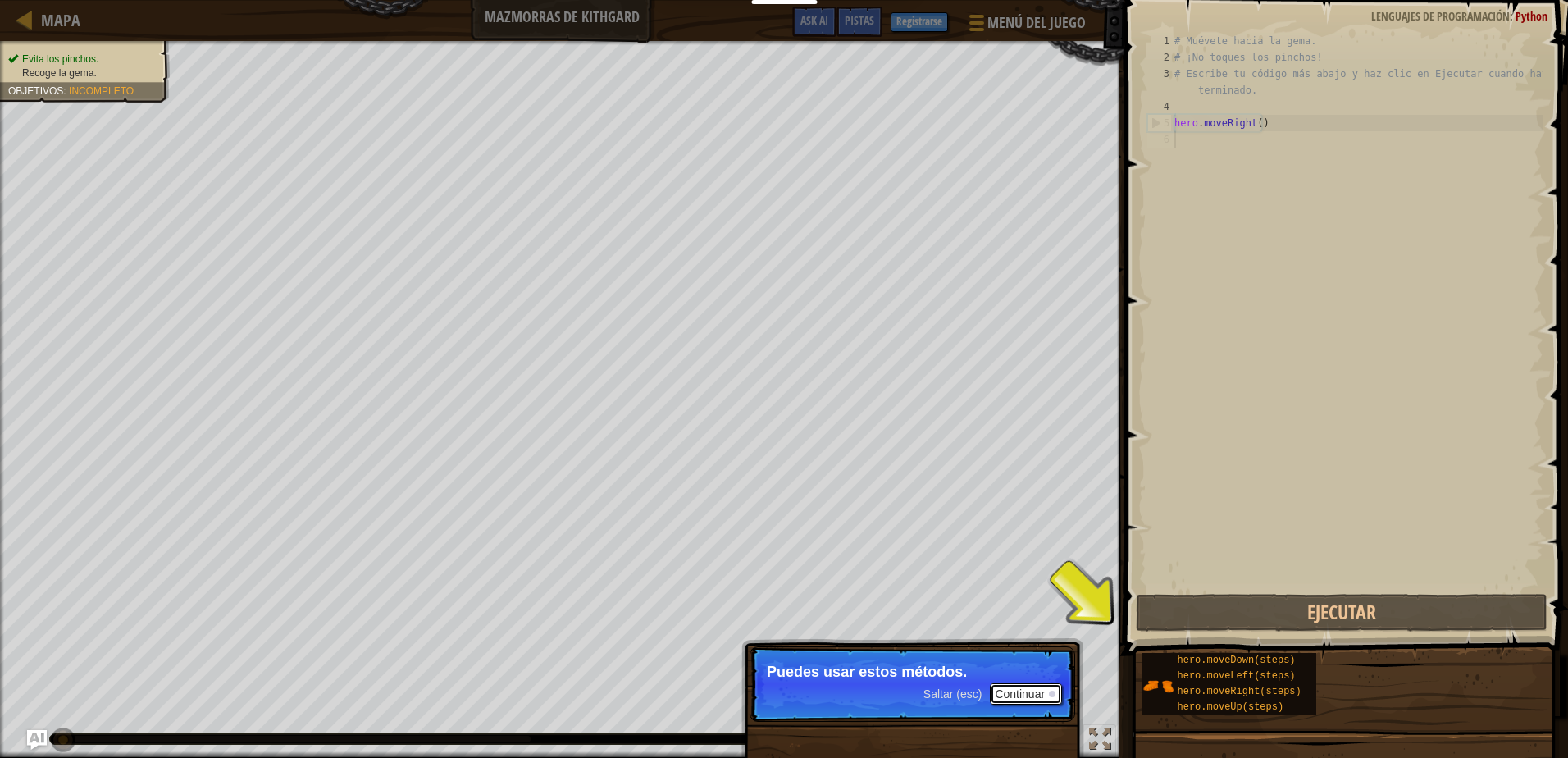
click at [1030, 691] on button "Continuar" at bounding box center [1025, 694] width 72 height 21
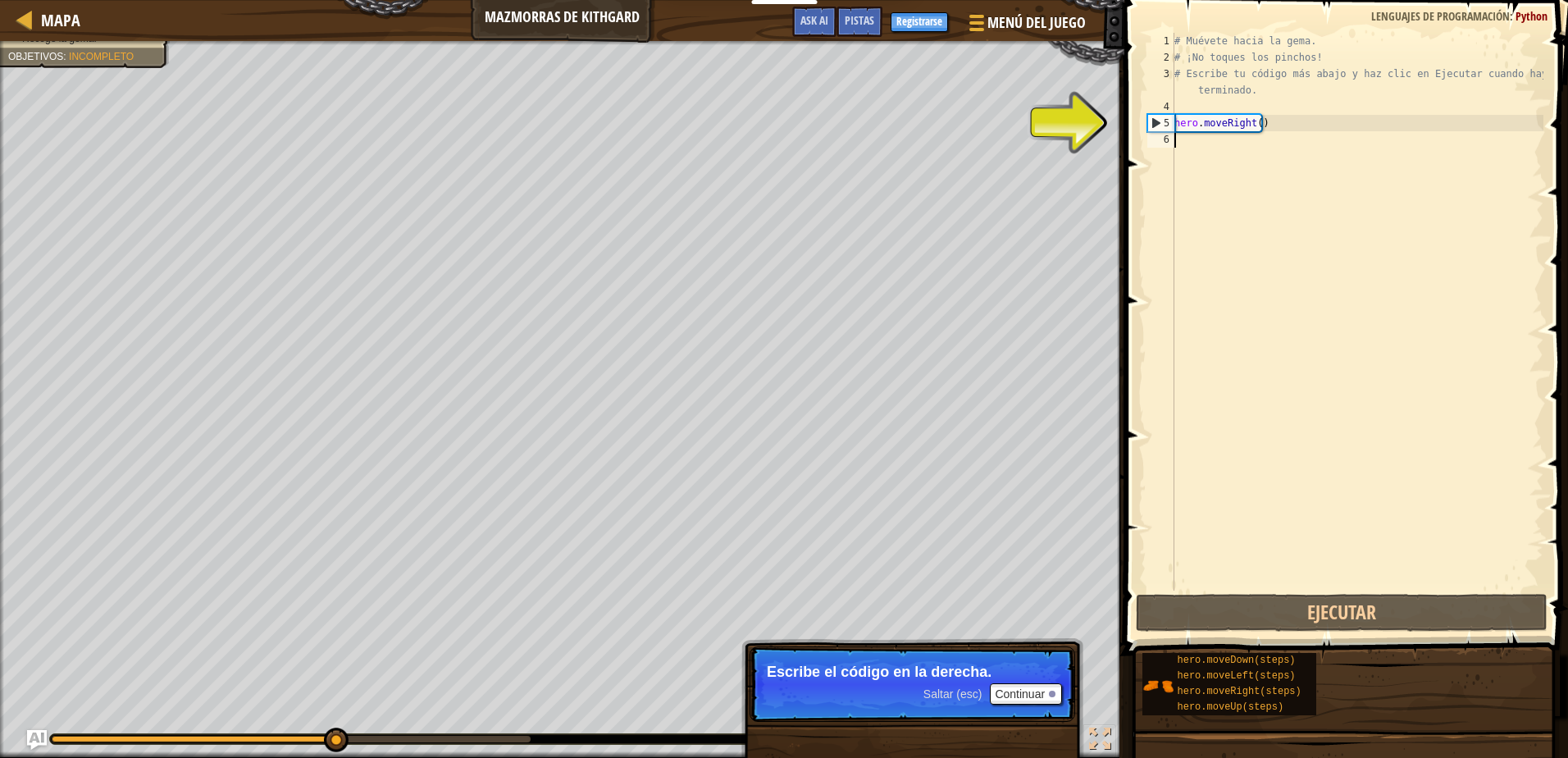
click at [1252, 394] on div "# Muévete hacia la gema. # ¡No toques los pinchos! # Escribe tu código más abaj…" at bounding box center [1357, 328] width 372 height 591
click at [1218, 157] on div "# Muévete hacia la gema. # ¡No toques los pinchos! # Escribe tu código más abaj…" at bounding box center [1357, 328] width 372 height 591
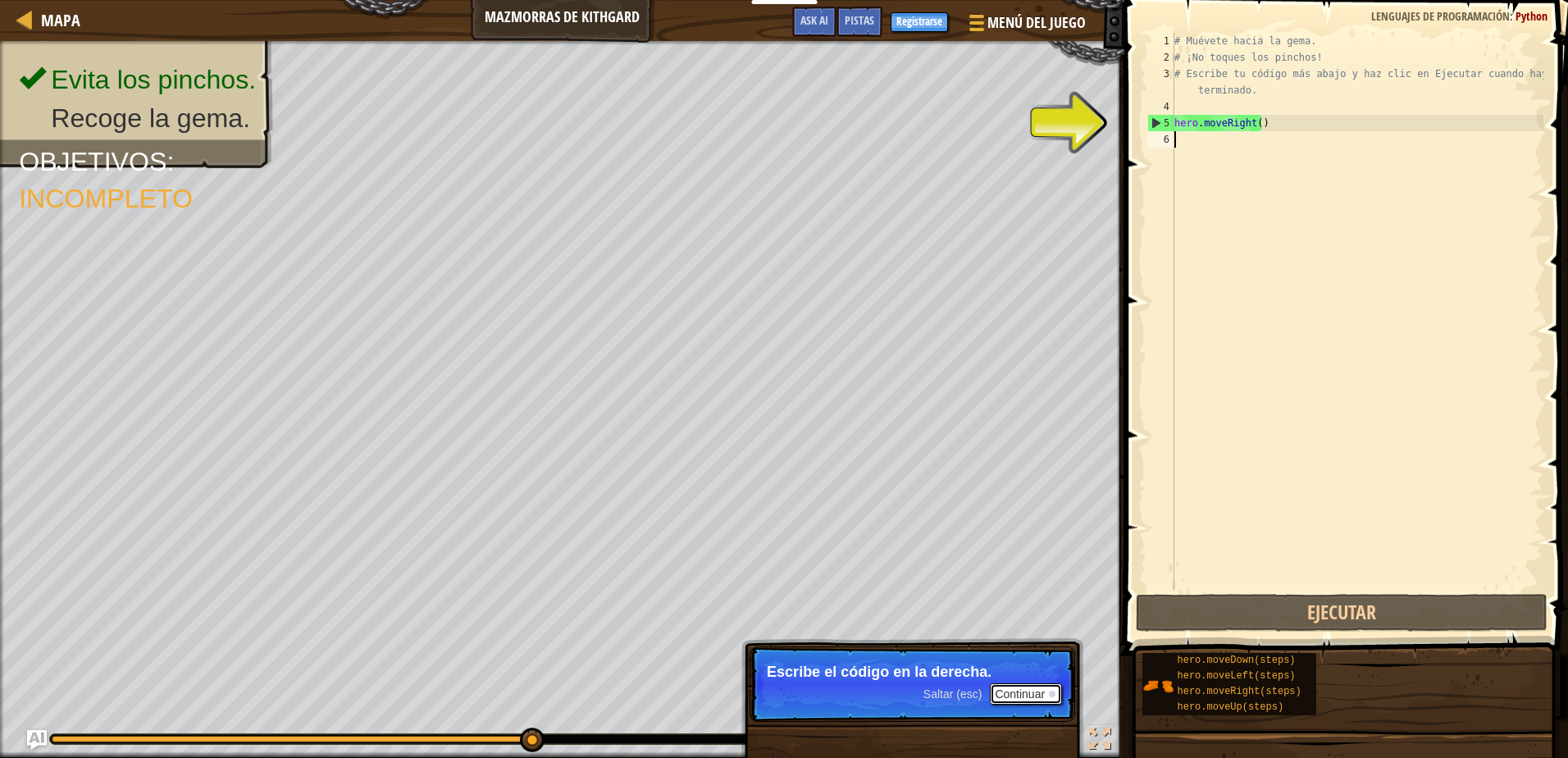
click at [1023, 689] on button "Continuar" at bounding box center [1025, 694] width 72 height 21
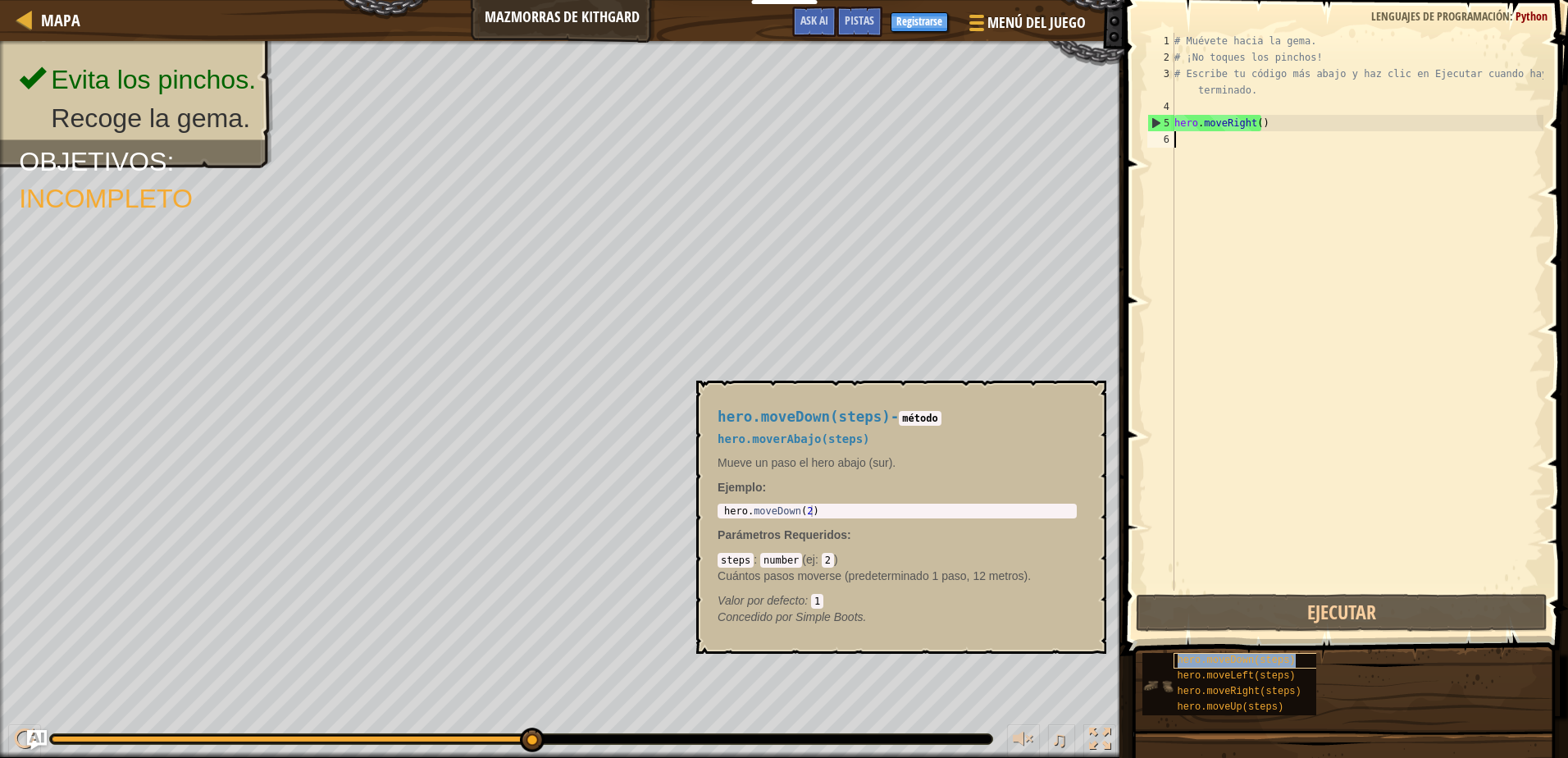
click at [1250, 660] on span "hero.moveDown(steps)" at bounding box center [1237, 661] width 119 height 11
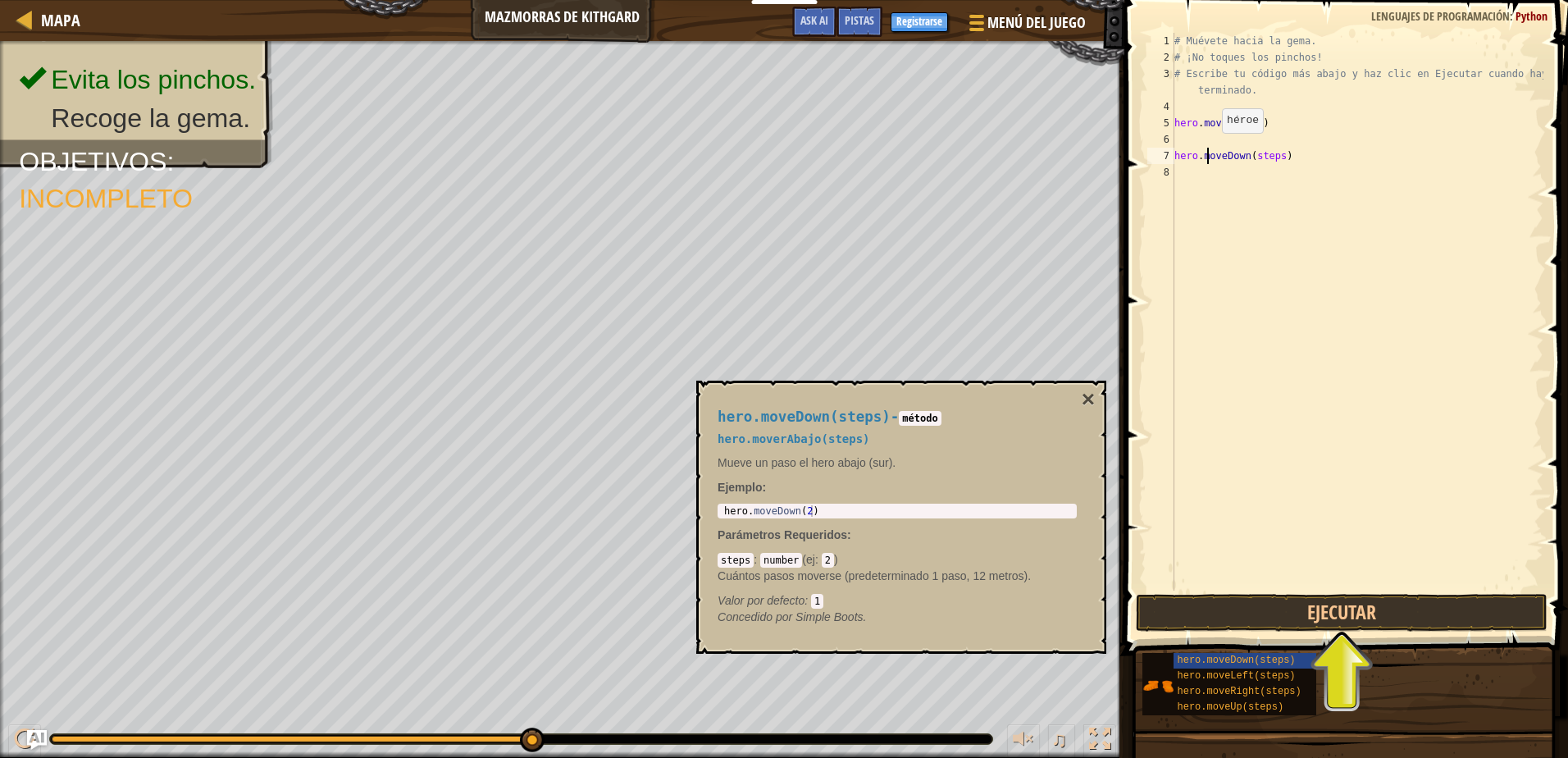
drag, startPoint x: 1209, startPoint y: 160, endPoint x: 1209, endPoint y: 149, distance: 11.0
click at [1209, 149] on div "# Muévete hacia la gema. # ¡No toques los pinchos! # Escribe tu código más abaj…" at bounding box center [1357, 328] width 372 height 591
click at [1172, 157] on div "7" at bounding box center [1161, 155] width 27 height 16
type textarea "hero.moveDown(steps)"
click at [1188, 164] on div "# Muévete hacia la gema. # ¡No toques los pinchos! # Escribe tu código más abaj…" at bounding box center [1357, 328] width 372 height 591
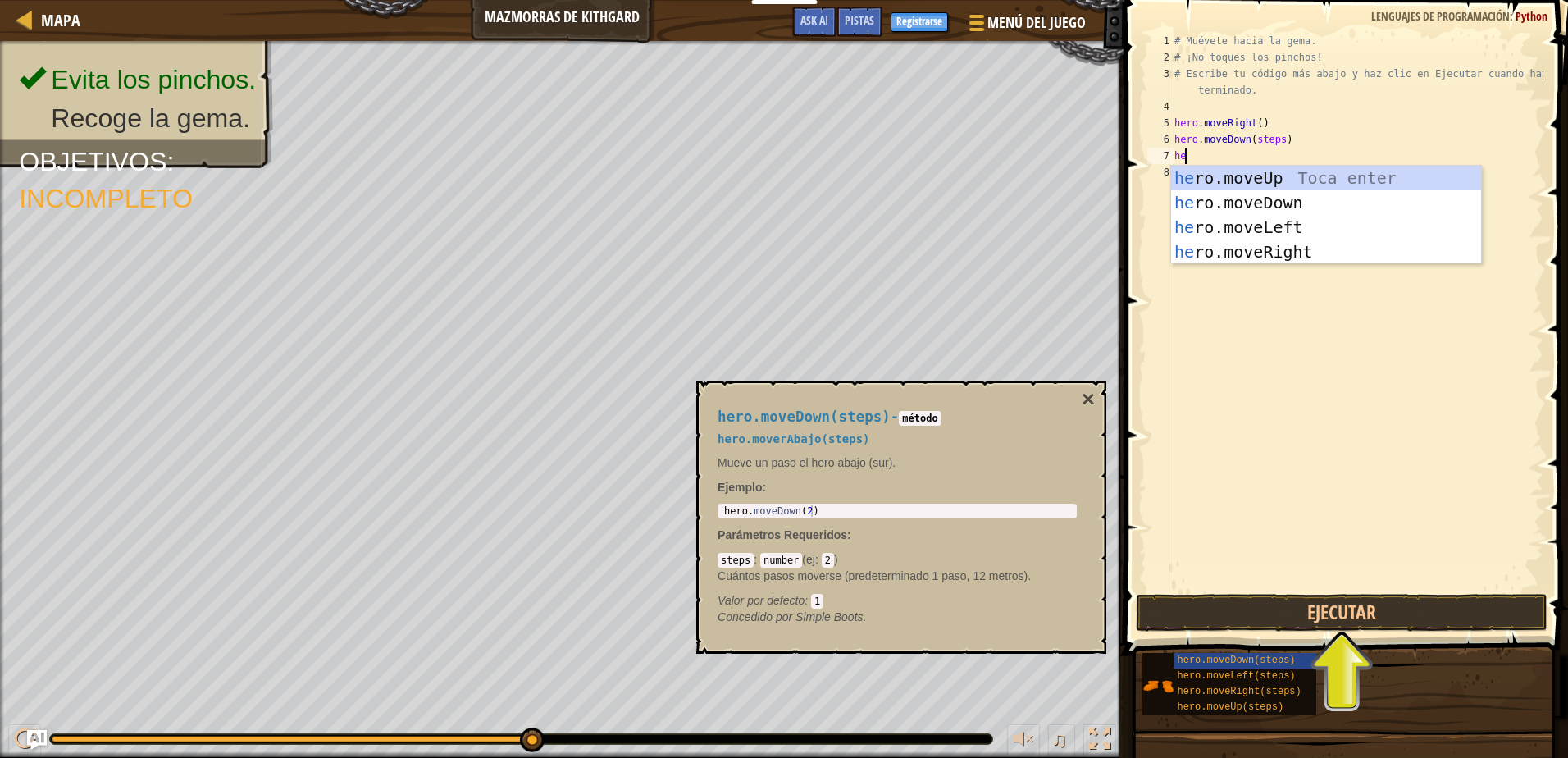
type textarea "hero"
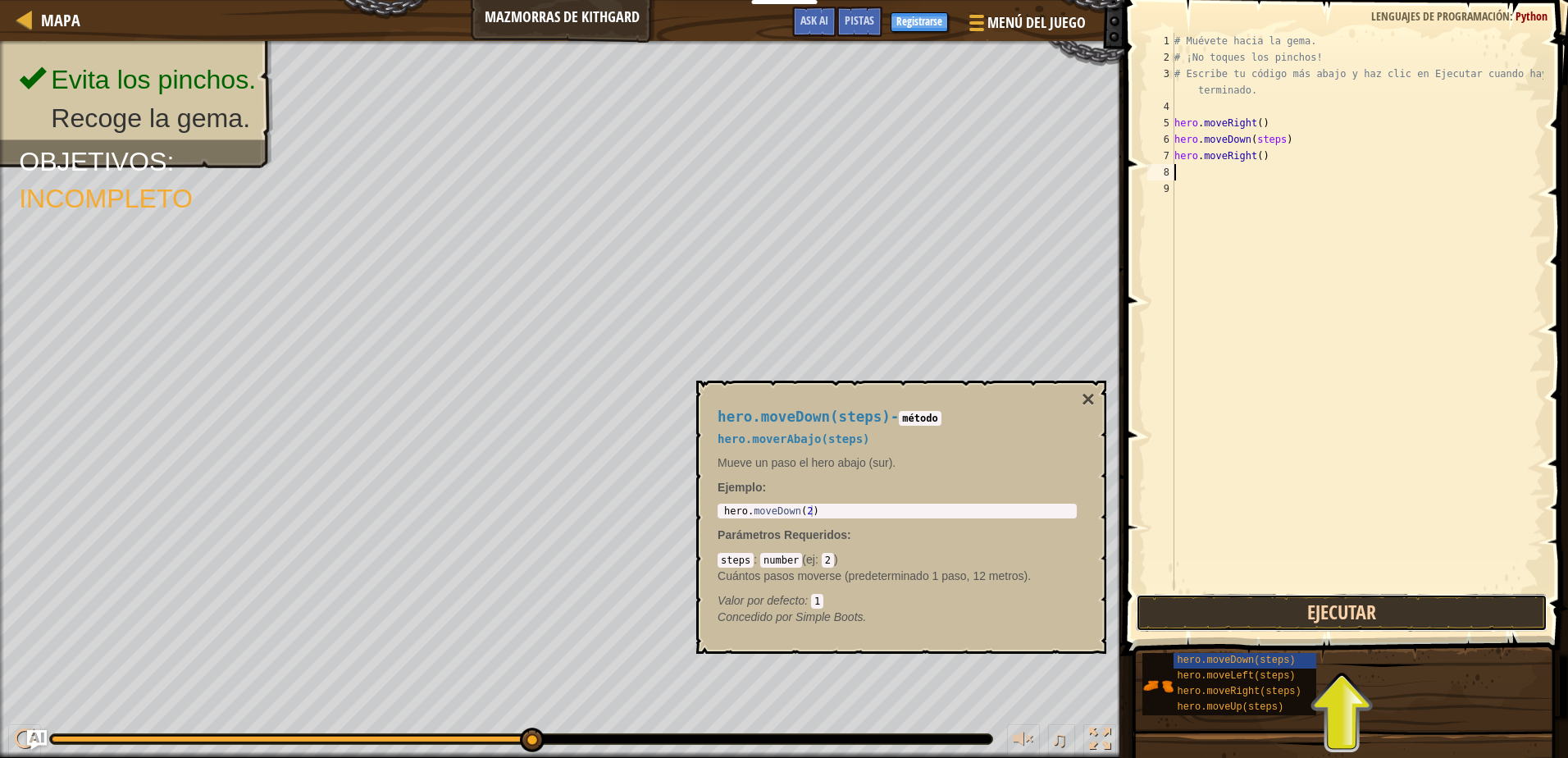
click at [1341, 596] on button "Ejecutar" at bounding box center [1341, 612] width 411 height 37
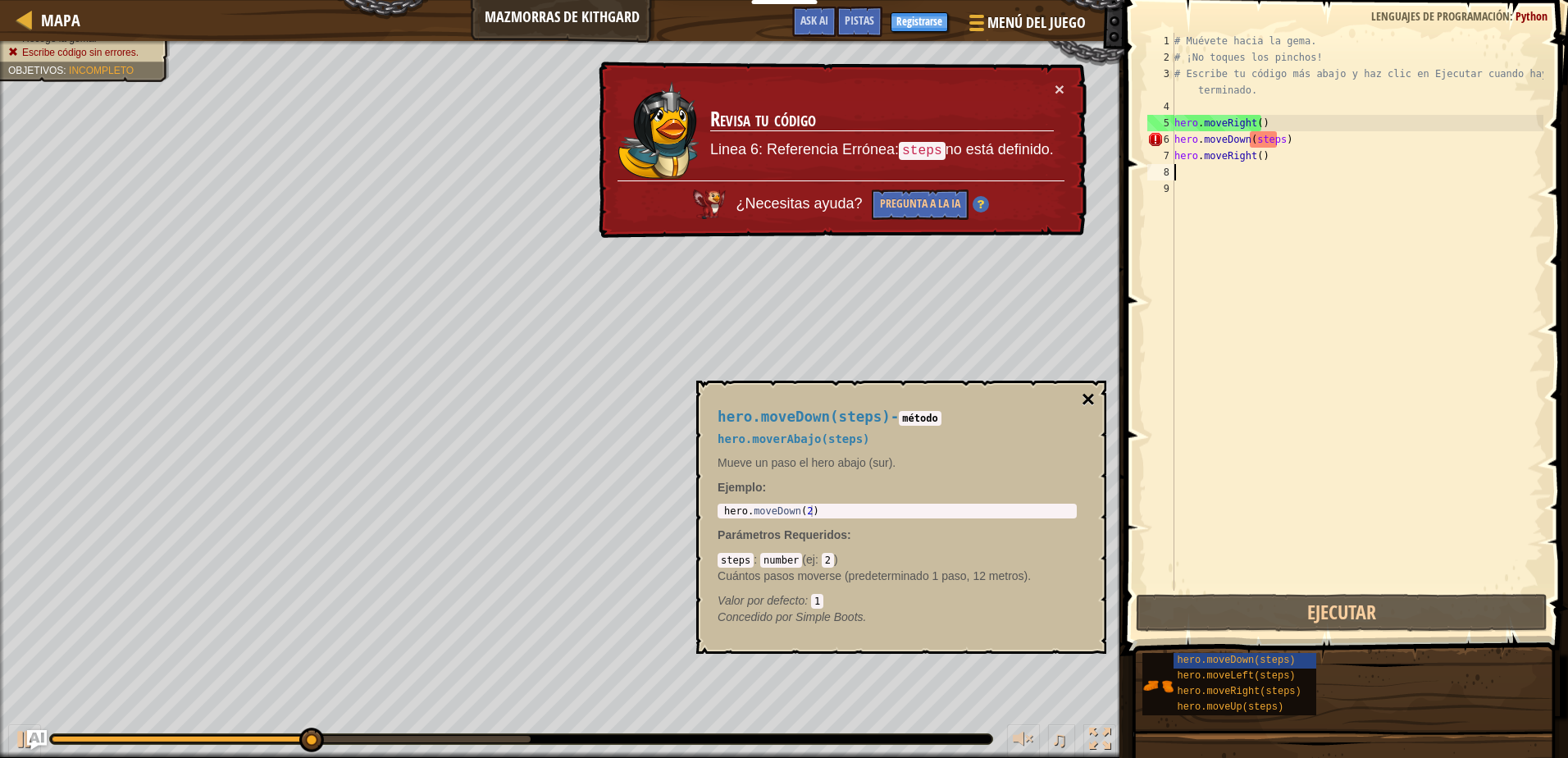
click at [1088, 395] on button "×" at bounding box center [1089, 400] width 13 height 23
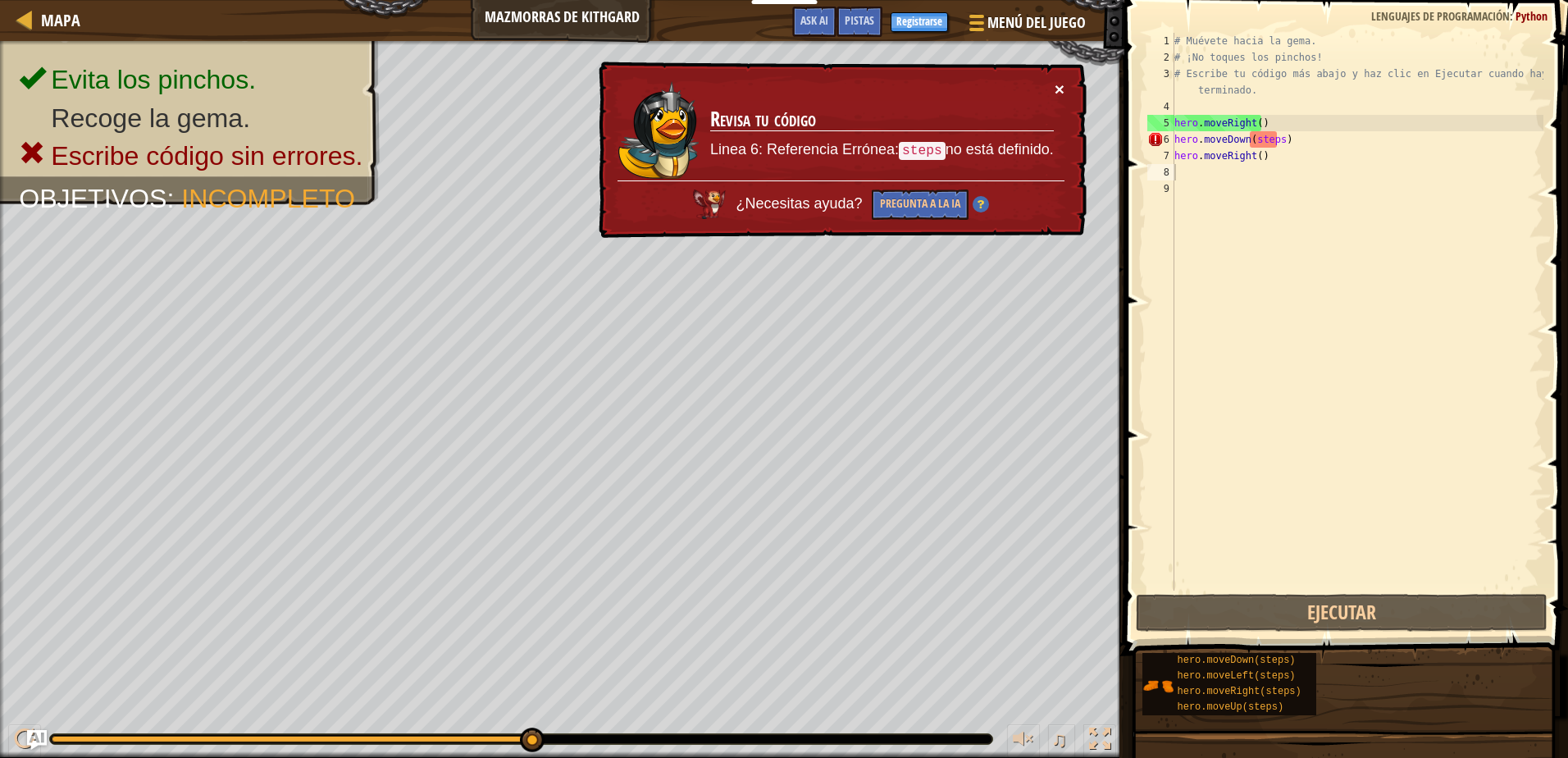
click at [1059, 92] on button "×" at bounding box center [1059, 89] width 10 height 17
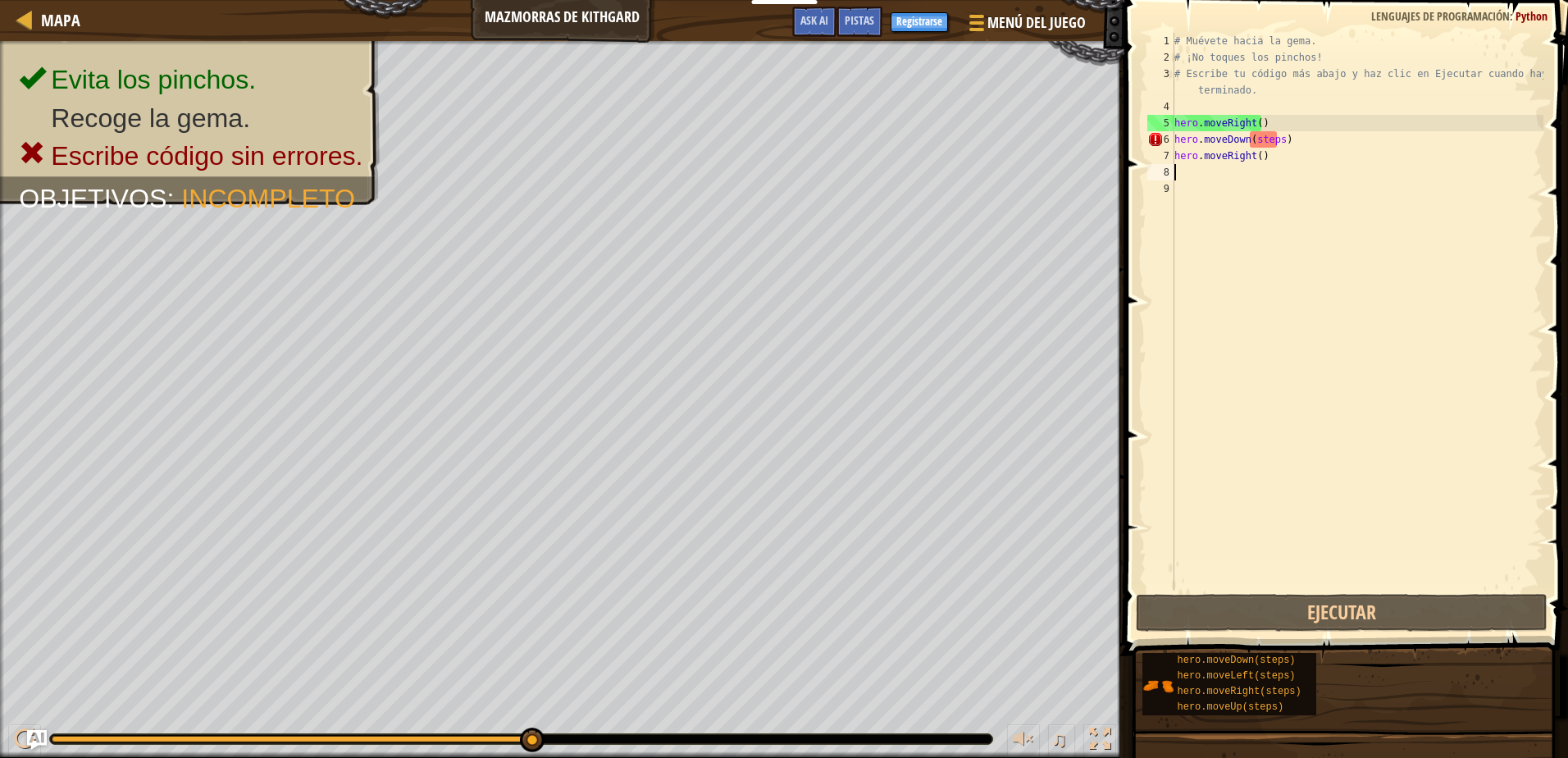
click at [1277, 142] on div "# Muévete hacia la gema. # ¡No toques los pinchos! # Escribe tu código más abaj…" at bounding box center [1357, 328] width 372 height 591
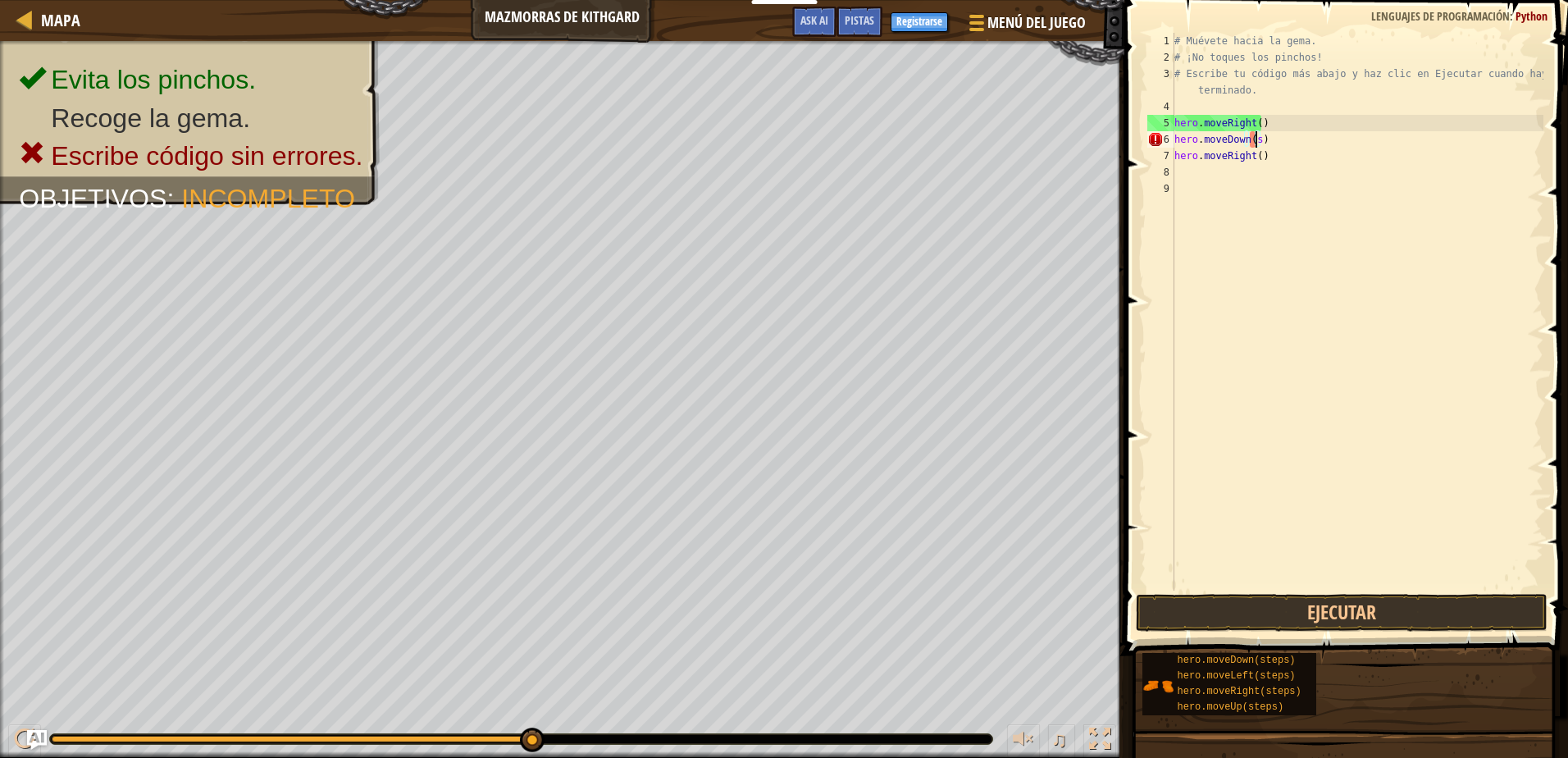
type textarea "hero.moveDown()"
click at [1290, 606] on button "Ejecutar" at bounding box center [1341, 612] width 411 height 37
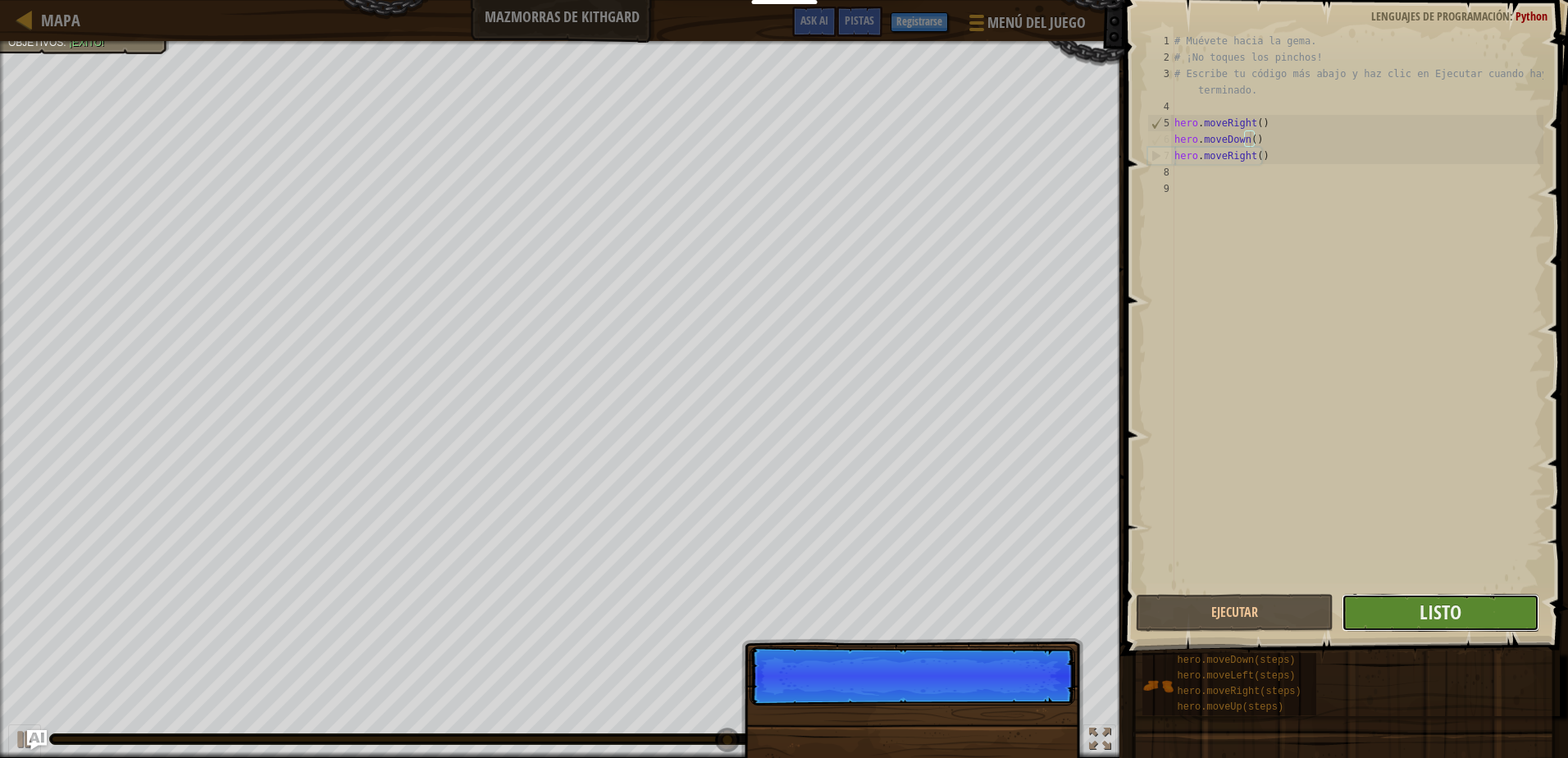
click at [1484, 624] on button "Listo" at bounding box center [1441, 612] width 198 height 37
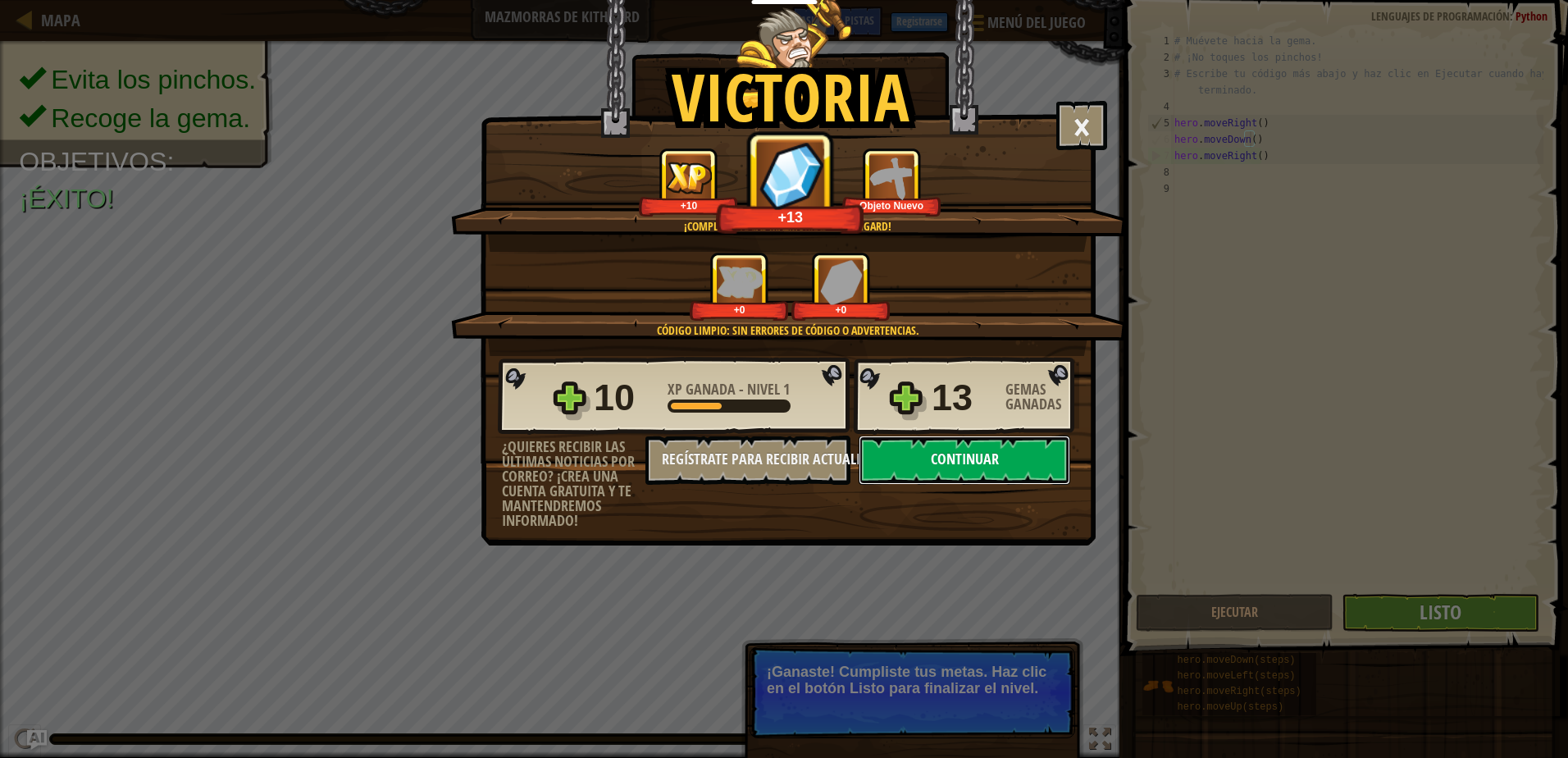
click at [944, 459] on button "Continuar" at bounding box center [964, 460] width 211 height 49
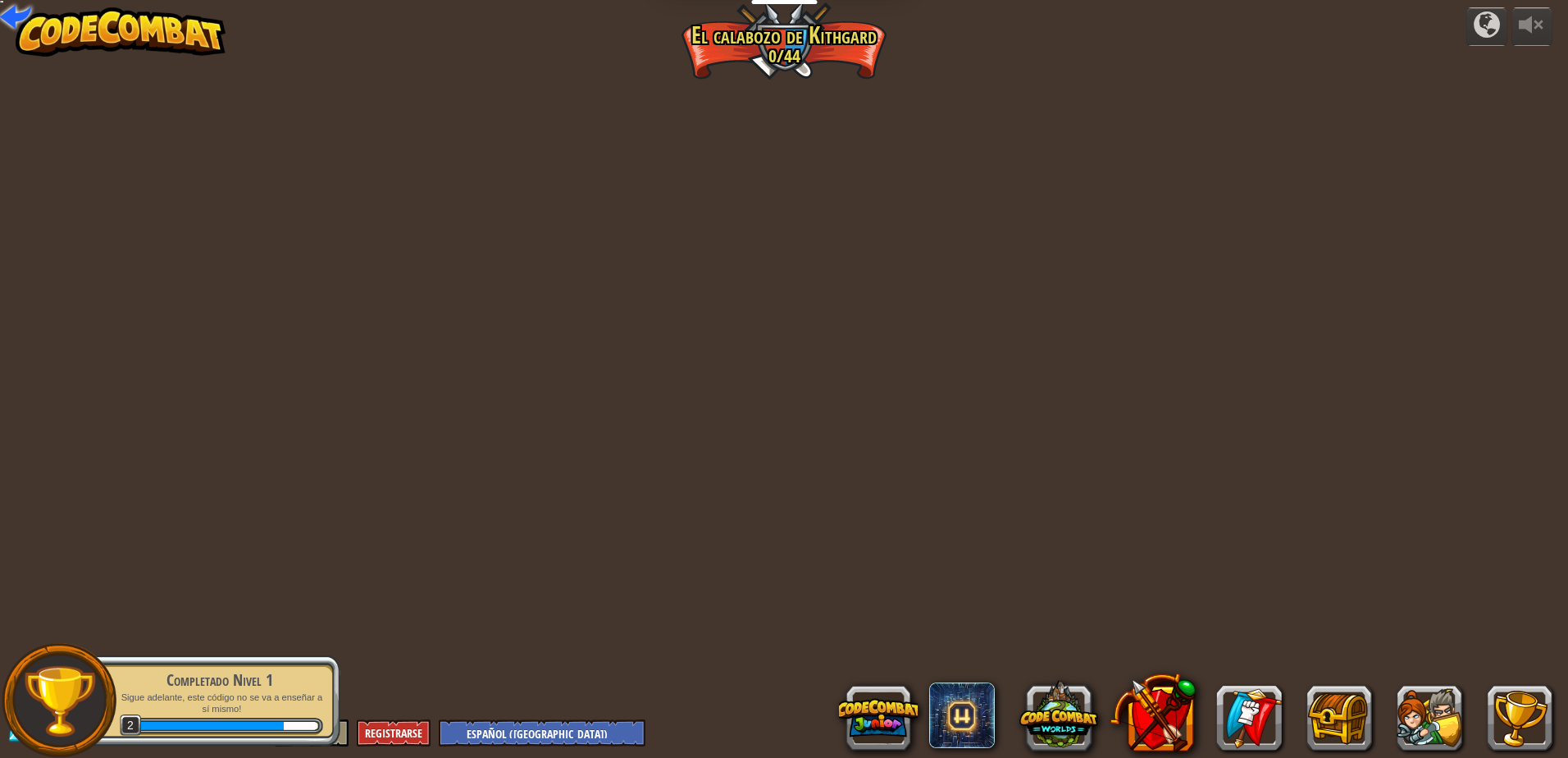
select select "es-419"
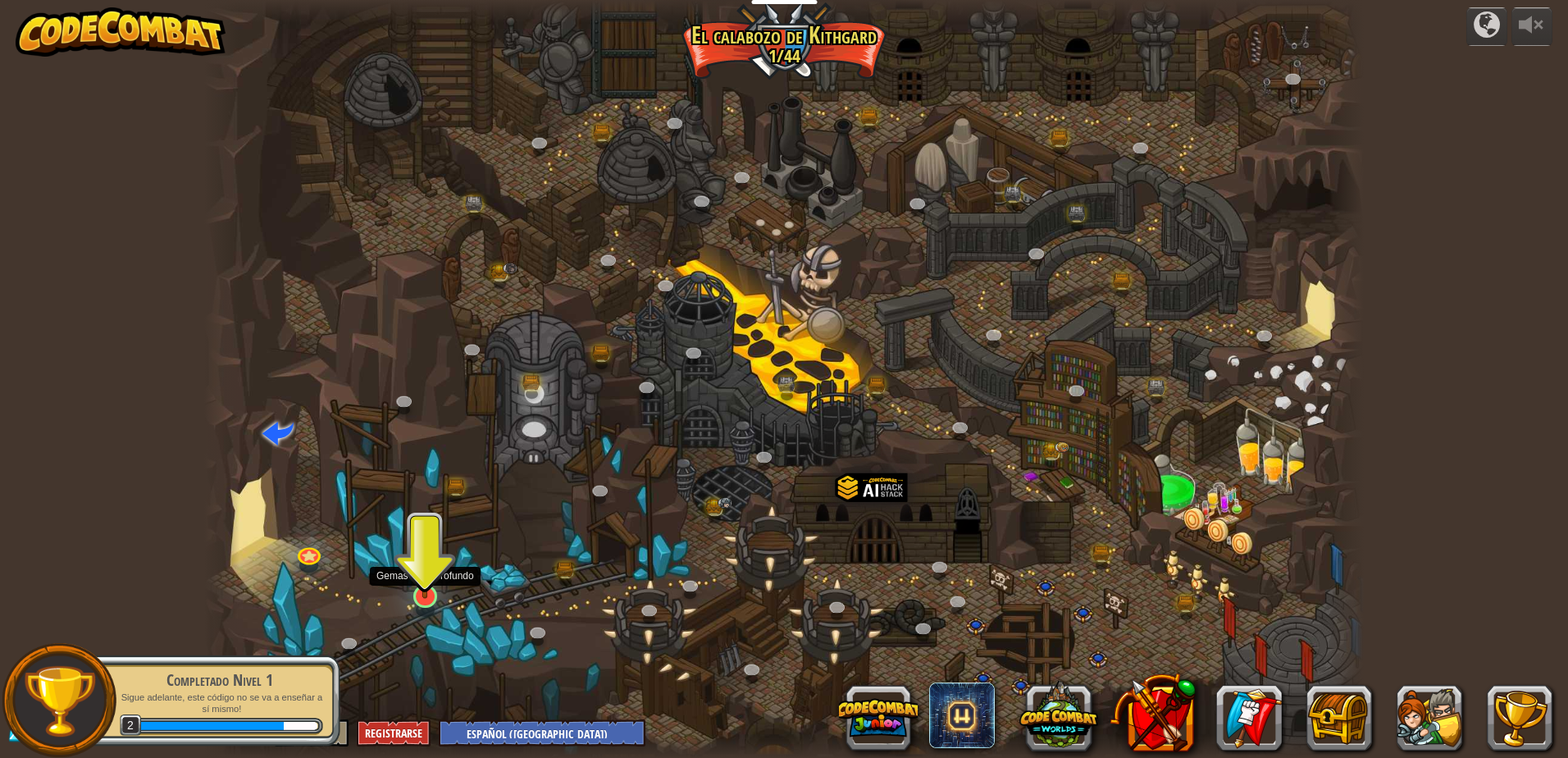
click at [433, 591] on img at bounding box center [425, 563] width 32 height 72
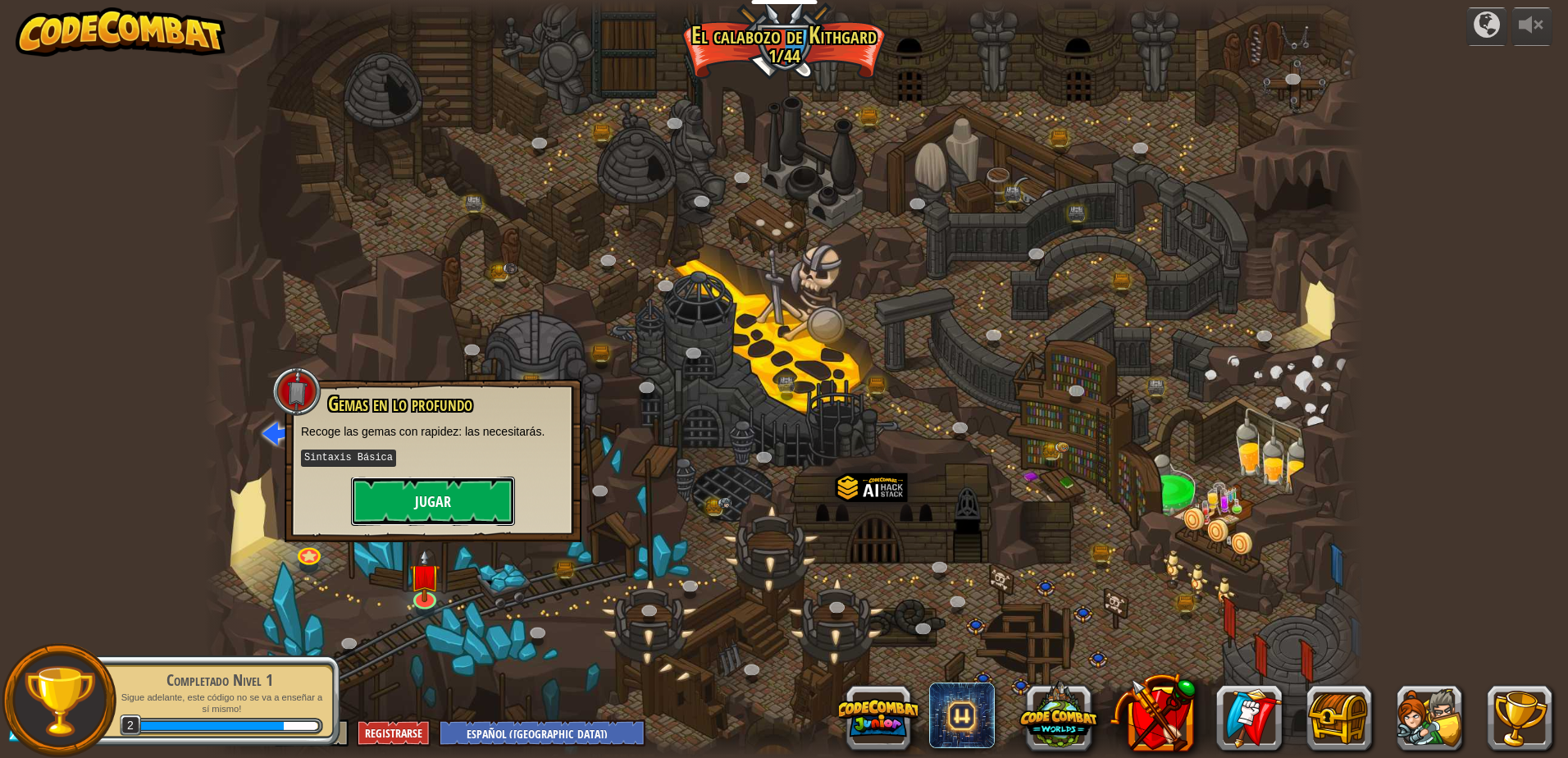
click at [442, 508] on button "Jugar" at bounding box center [433, 500] width 164 height 49
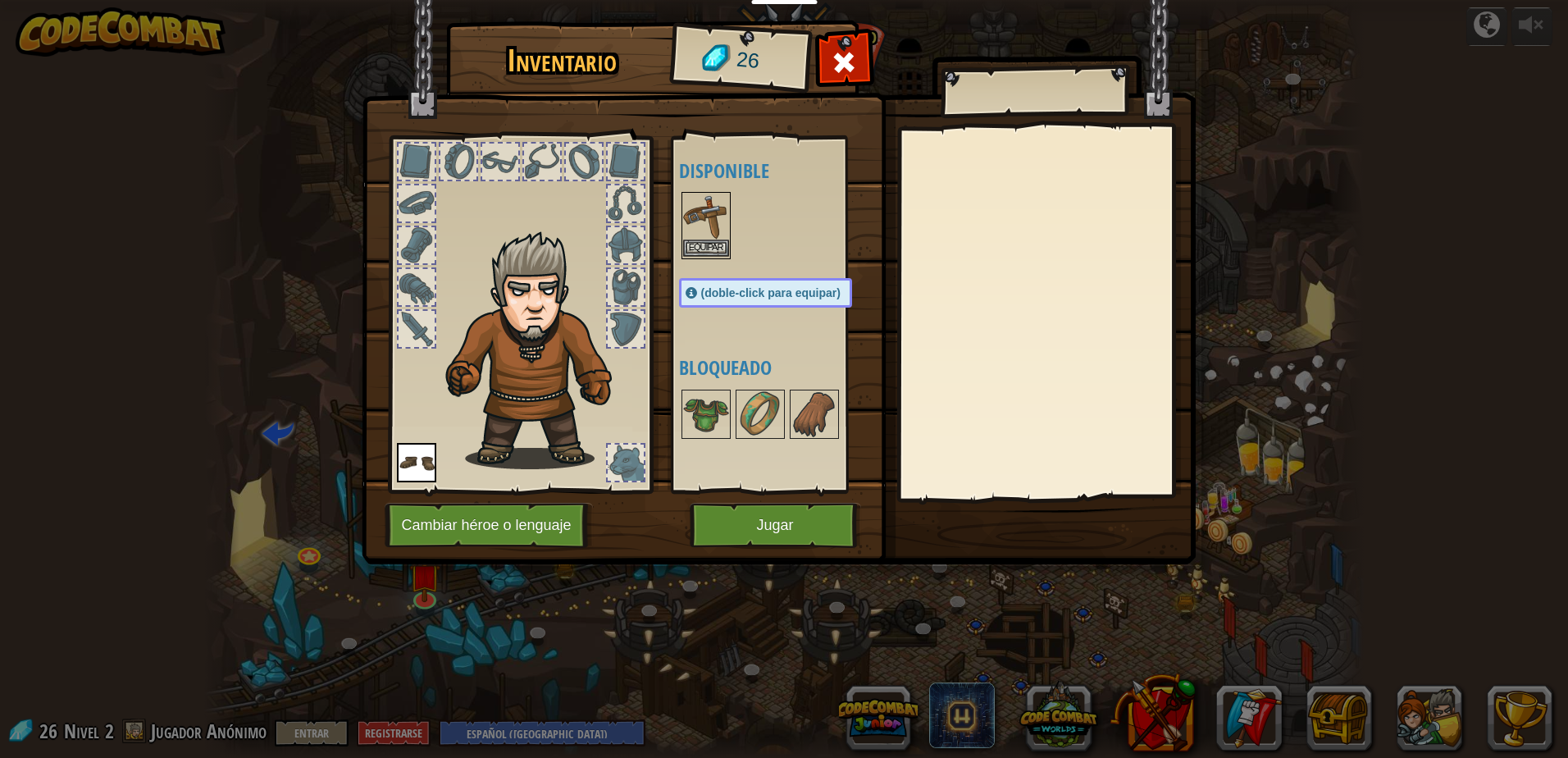
click at [728, 234] on img at bounding box center [707, 216] width 46 height 46
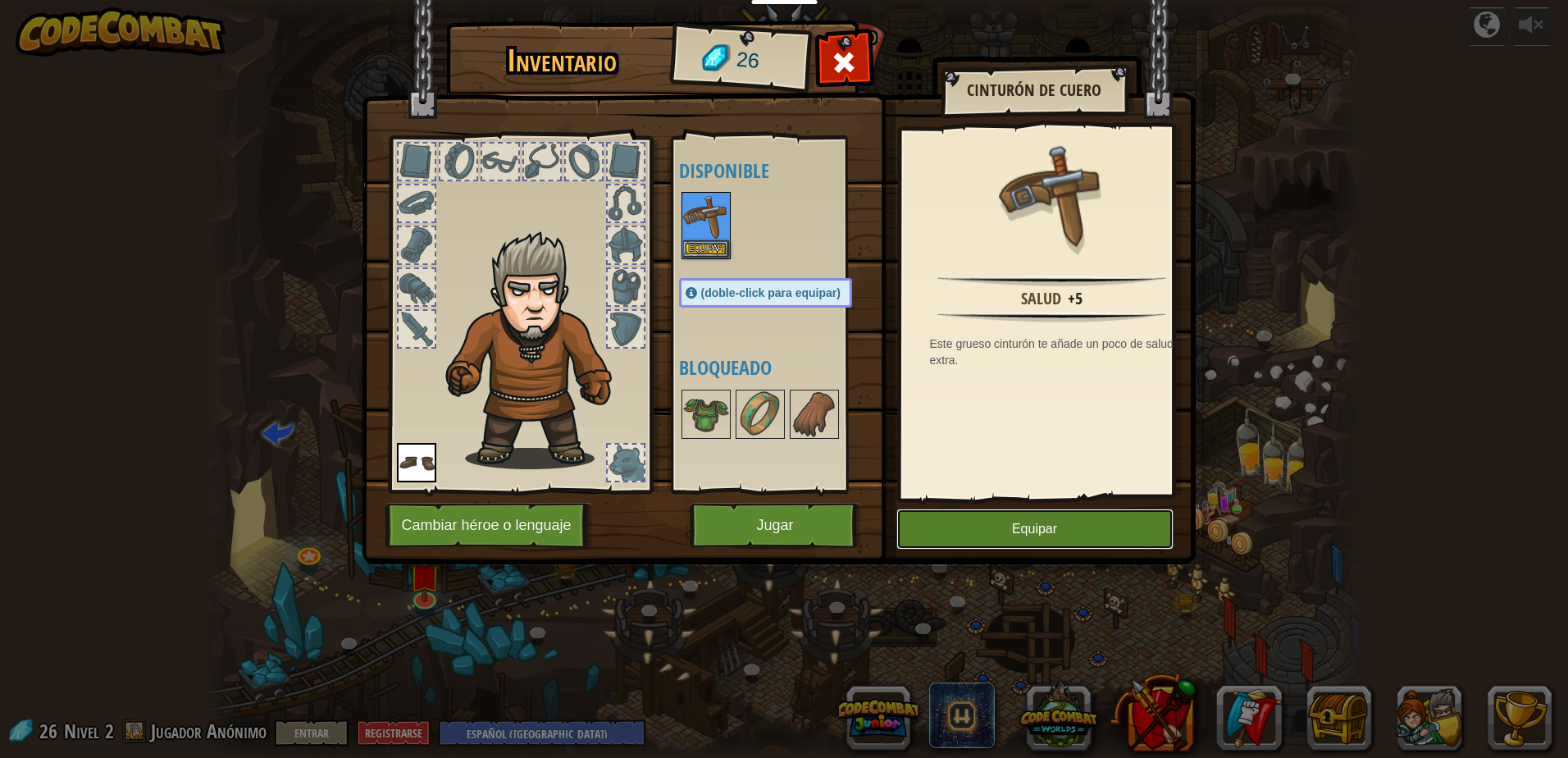
click at [1046, 524] on button "Equipar" at bounding box center [1035, 529] width 277 height 41
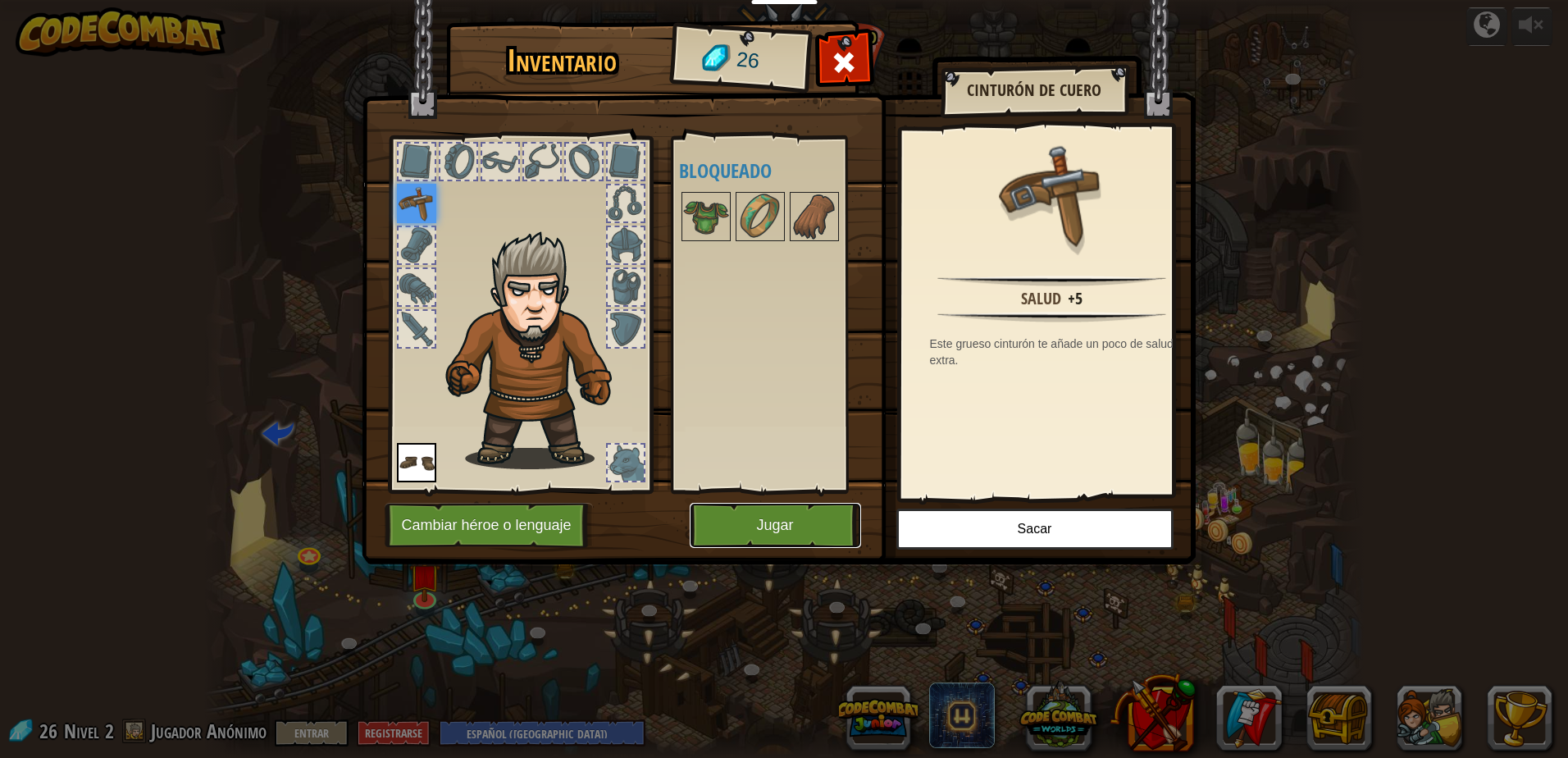
click at [762, 527] on button "Jugar" at bounding box center [774, 525] width 171 height 45
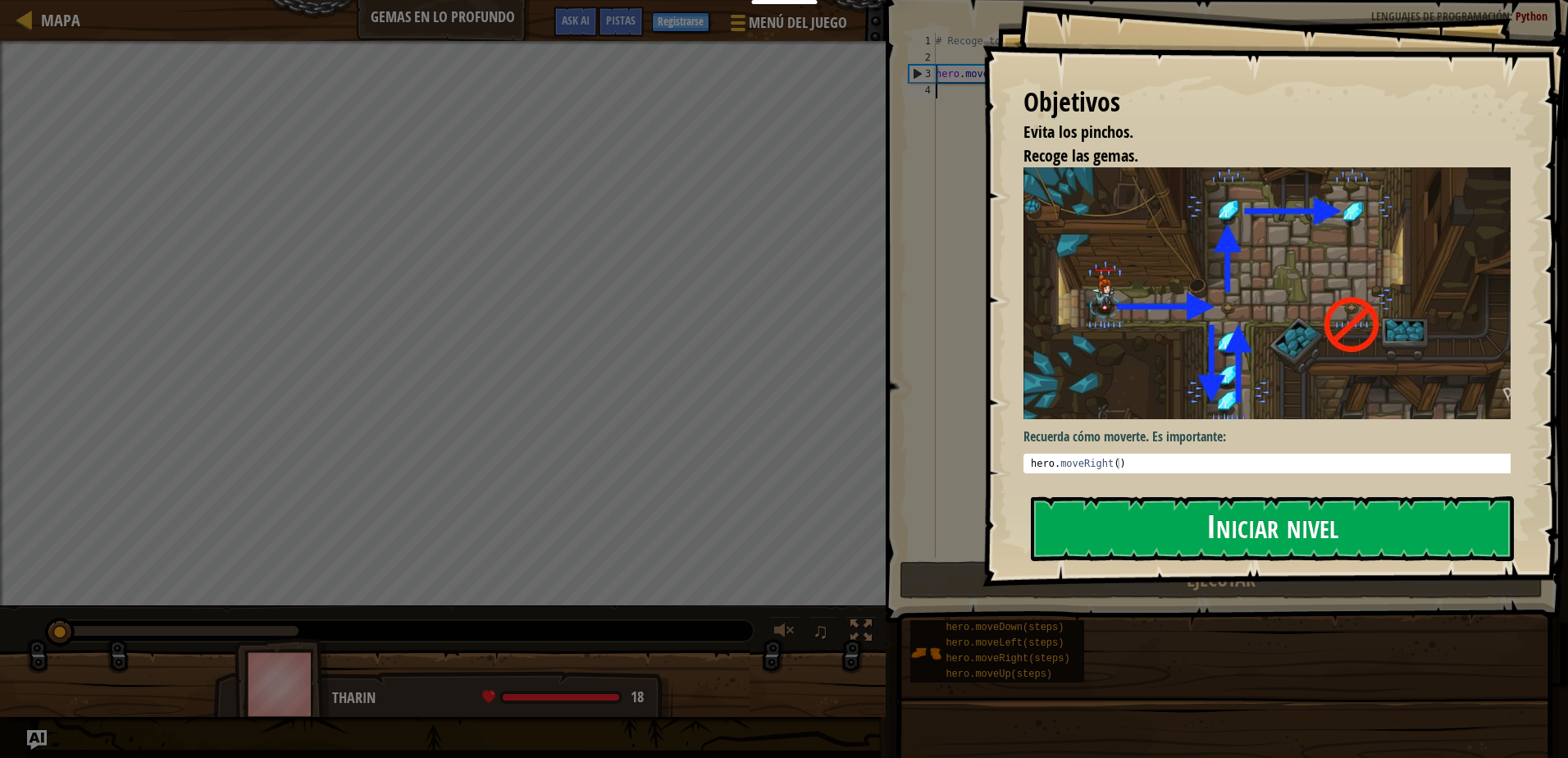
click at [1179, 544] on button "Iniciar nivel" at bounding box center [1272, 529] width 483 height 65
